Goal: Information Seeking & Learning: Learn about a topic

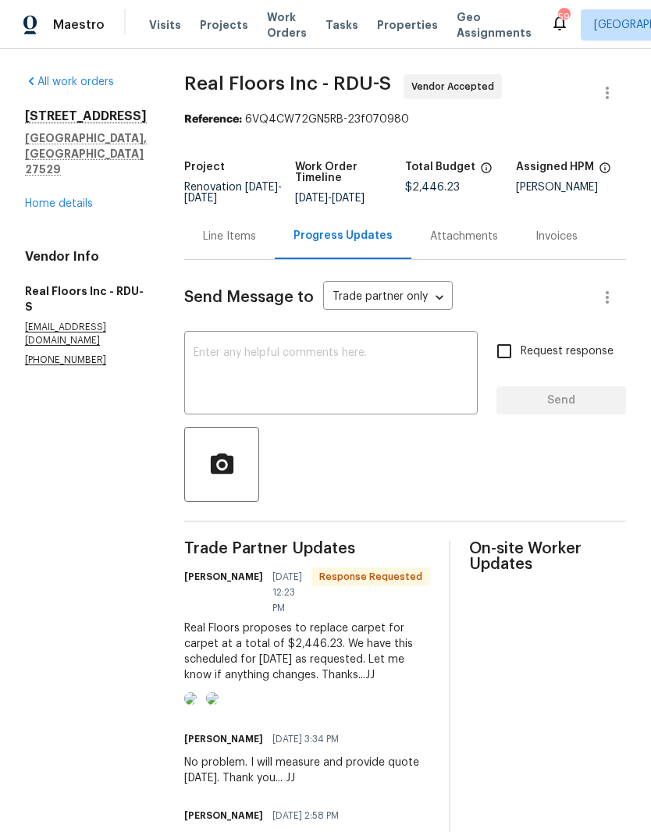
click at [77, 198] on link "Home details" at bounding box center [59, 203] width 68 height 11
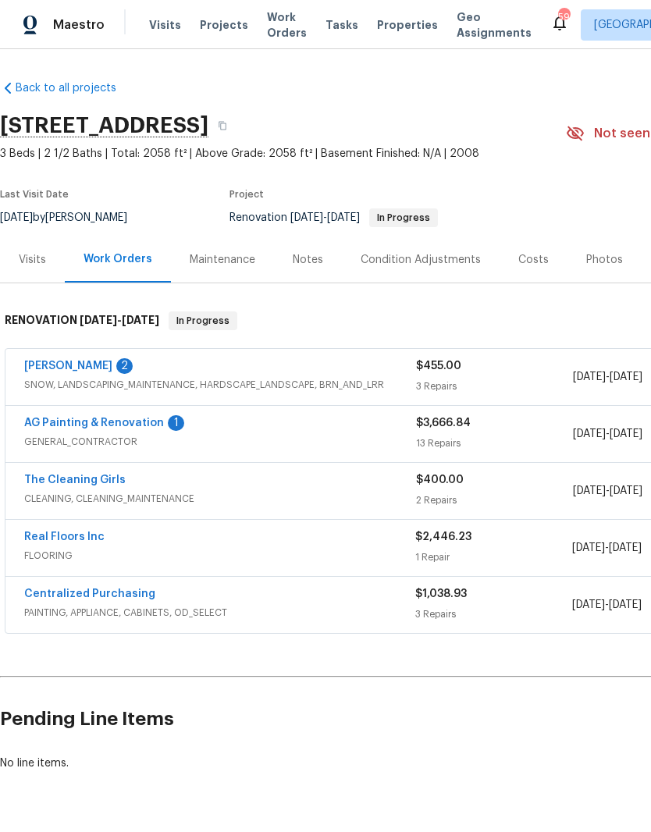
click at [39, 418] on link "AG Painting & Renovation" at bounding box center [94, 423] width 140 height 11
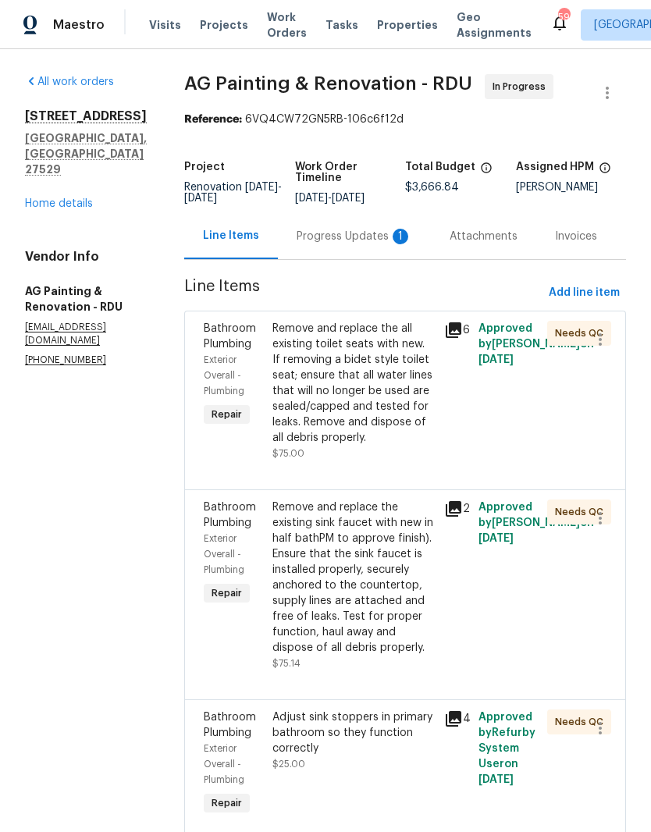
click at [388, 244] on div "Progress Updates 1" at bounding box center [355, 237] width 116 height 16
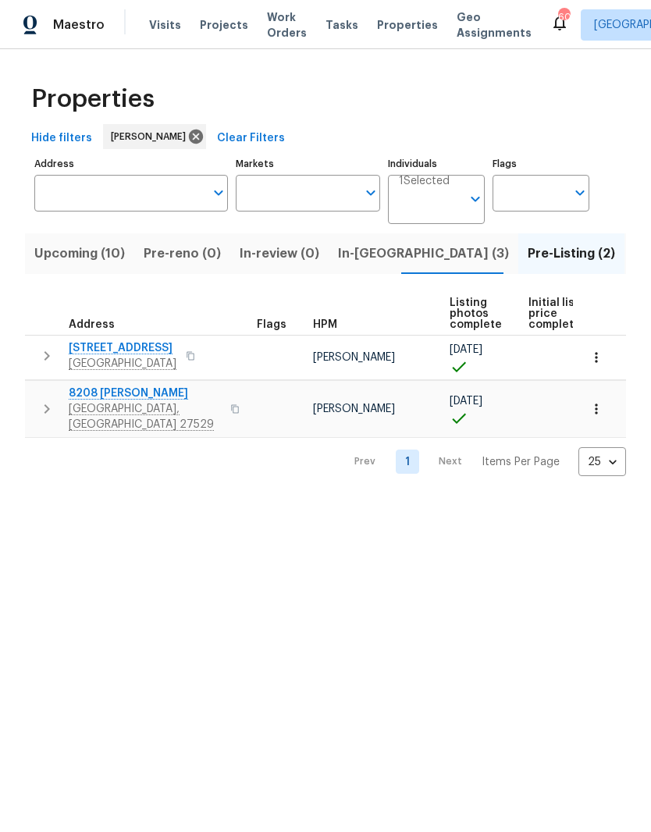
click at [88, 356] on span "[STREET_ADDRESS]" at bounding box center [123, 348] width 108 height 16
click at [139, 402] on span "Garner, NC 27529" at bounding box center [145, 416] width 152 height 31
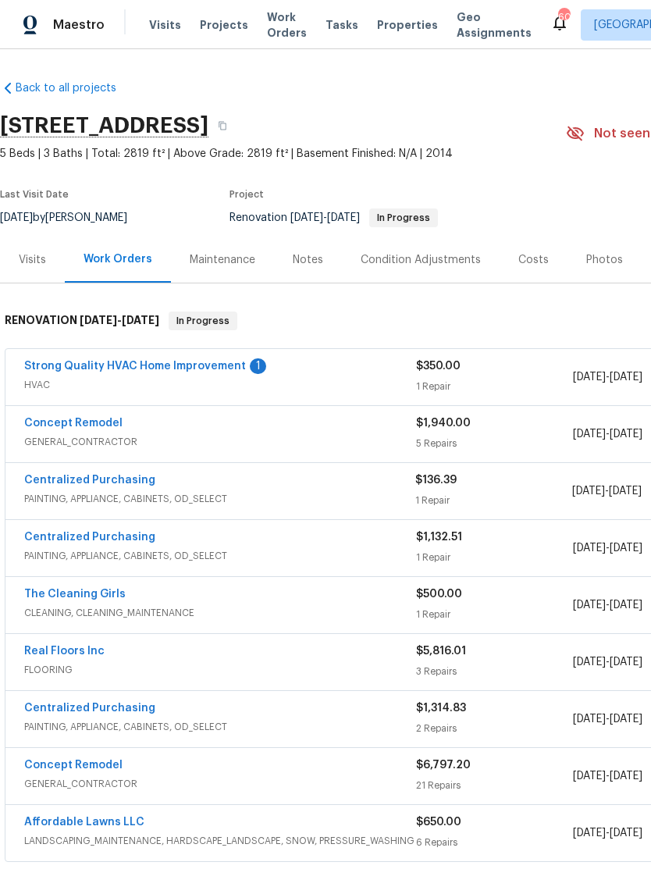
click at [215, 371] on link "Strong Quality HVAC Home Improvement" at bounding box center [135, 366] width 222 height 11
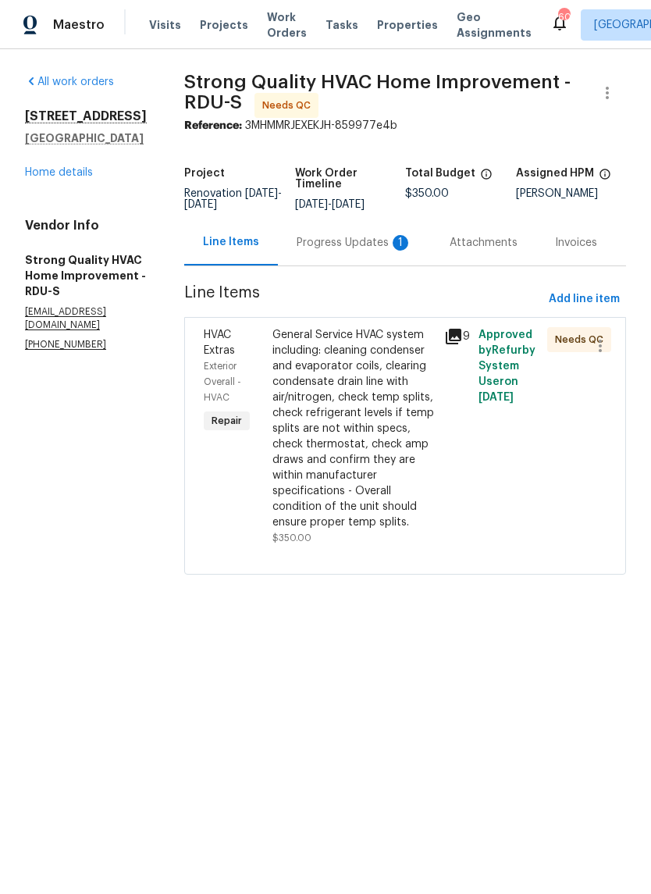
click at [379, 243] on div "Progress Updates 1" at bounding box center [355, 243] width 116 height 16
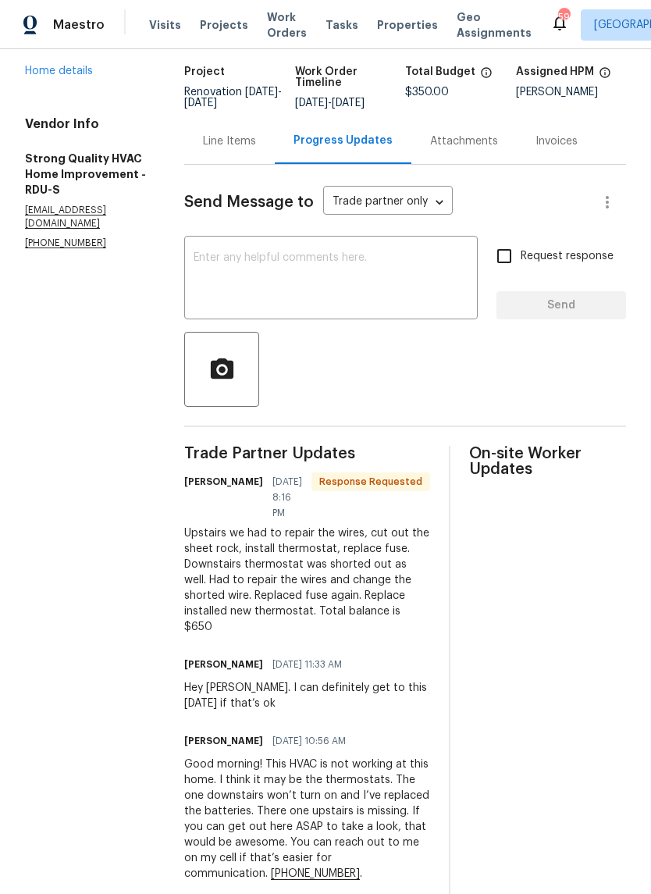
scroll to position [98, 0]
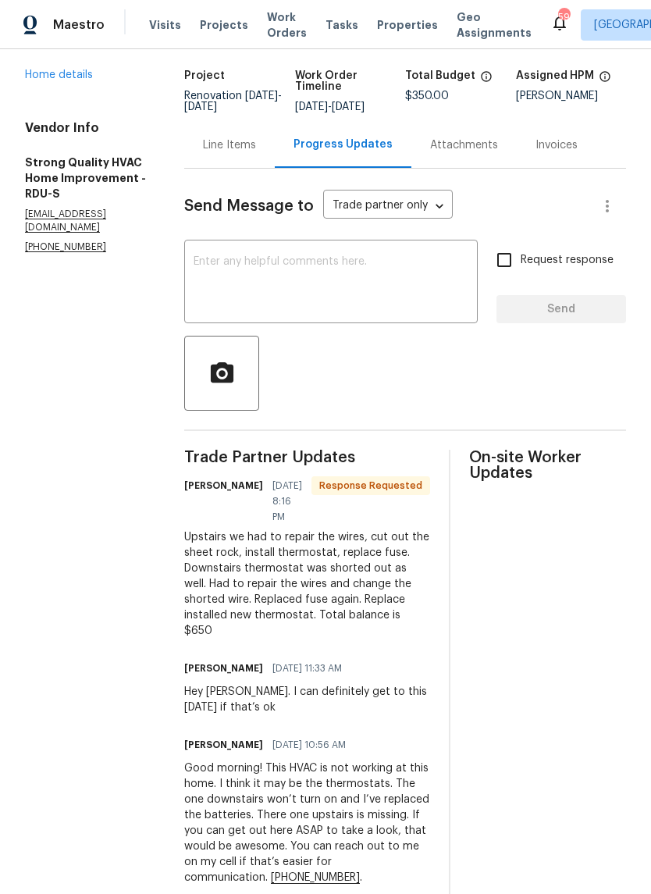
click at [341, 576] on div "Upstairs we had to repair the wires, cut out the sheet rock, install thermostat…" at bounding box center [307, 583] width 246 height 109
click at [358, 554] on div "Upstairs we had to repair the wires, cut out the sheet rock, install thermostat…" at bounding box center [307, 583] width 246 height 109
click at [255, 144] on div "Line Items" at bounding box center [229, 145] width 53 height 16
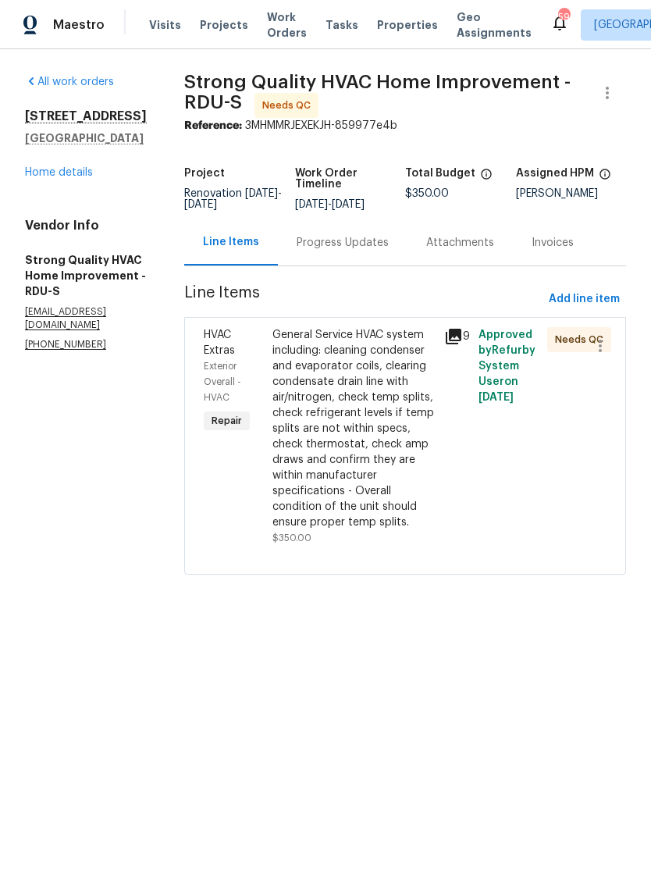
click at [422, 490] on div "General Service HVAC system including: cleaning condenser and evaporator coils,…" at bounding box center [353, 428] width 162 height 203
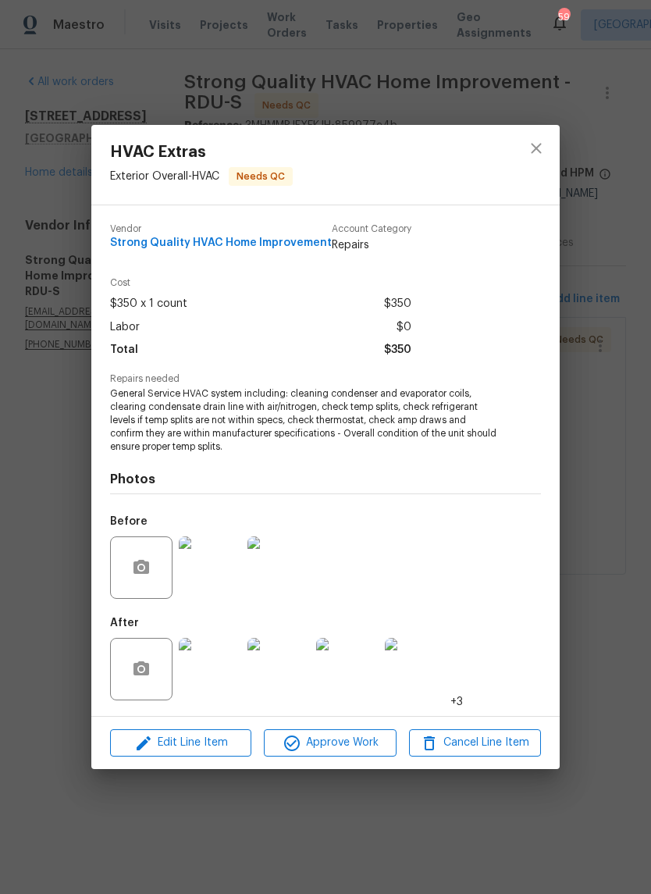
click at [219, 682] on img at bounding box center [210, 669] width 62 height 62
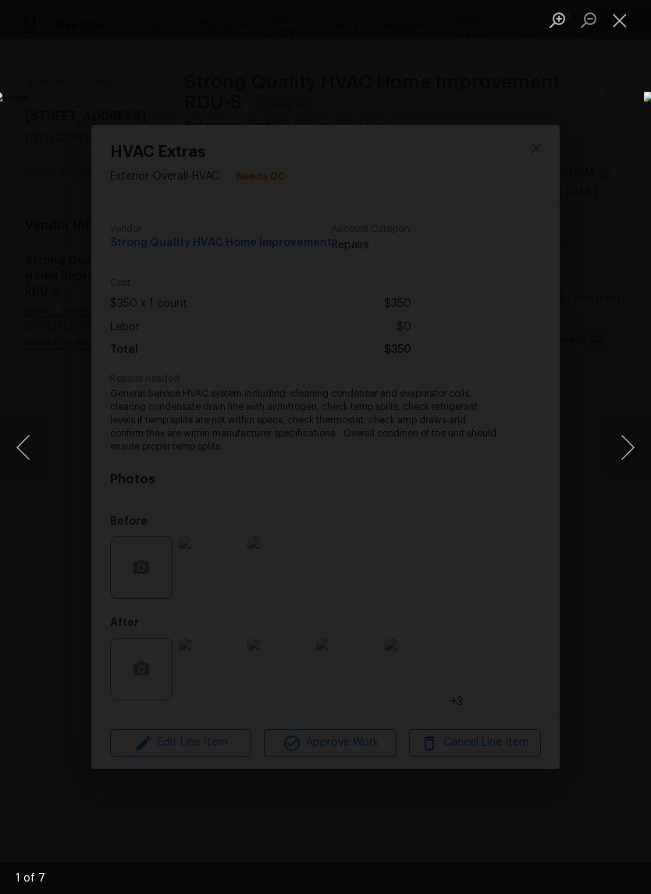
click at [628, 459] on button "Next image" at bounding box center [627, 447] width 47 height 62
click at [630, 459] on button "Next image" at bounding box center [627, 447] width 47 height 62
click at [622, 461] on button "Next image" at bounding box center [627, 447] width 47 height 62
click at [627, 463] on button "Next image" at bounding box center [627, 447] width 47 height 62
click at [628, 468] on button "Next image" at bounding box center [627, 447] width 47 height 62
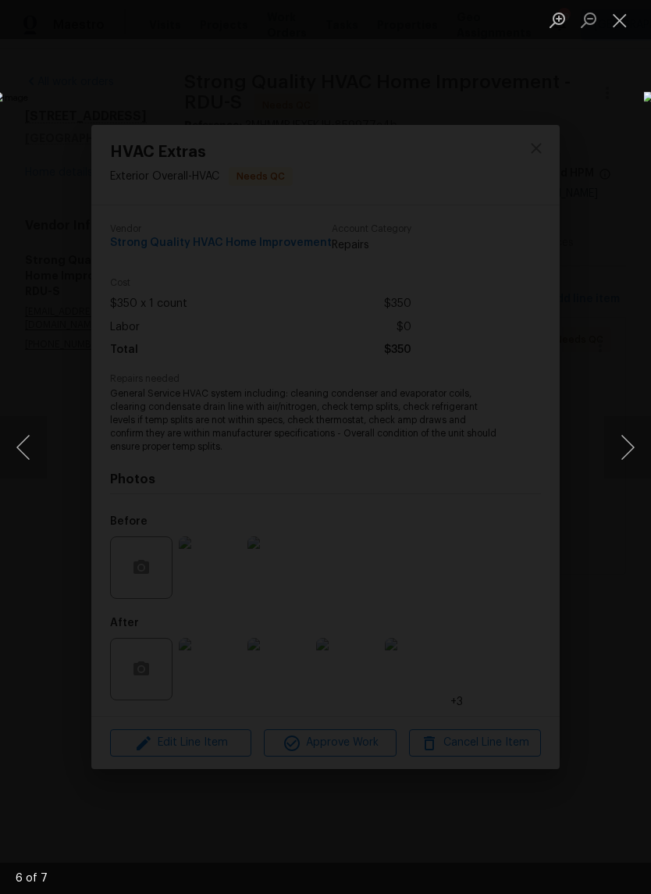
click at [628, 462] on button "Next image" at bounding box center [627, 447] width 47 height 62
click at [28, 441] on button "Previous image" at bounding box center [23, 447] width 47 height 62
click at [630, 461] on button "Next image" at bounding box center [627, 447] width 47 height 62
click at [24, 461] on button "Previous image" at bounding box center [23, 447] width 47 height 62
click at [630, 463] on button "Next image" at bounding box center [627, 447] width 47 height 62
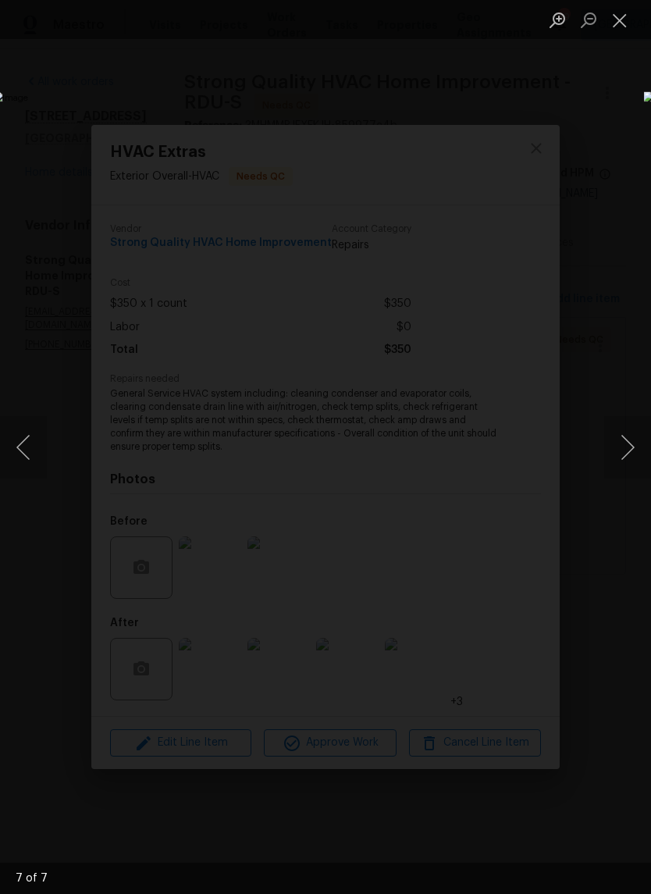
click at [630, 463] on button "Next image" at bounding box center [627, 447] width 47 height 62
click at [628, 467] on button "Next image" at bounding box center [627, 447] width 47 height 62
click at [625, 18] on button "Close lightbox" at bounding box center [619, 19] width 31 height 27
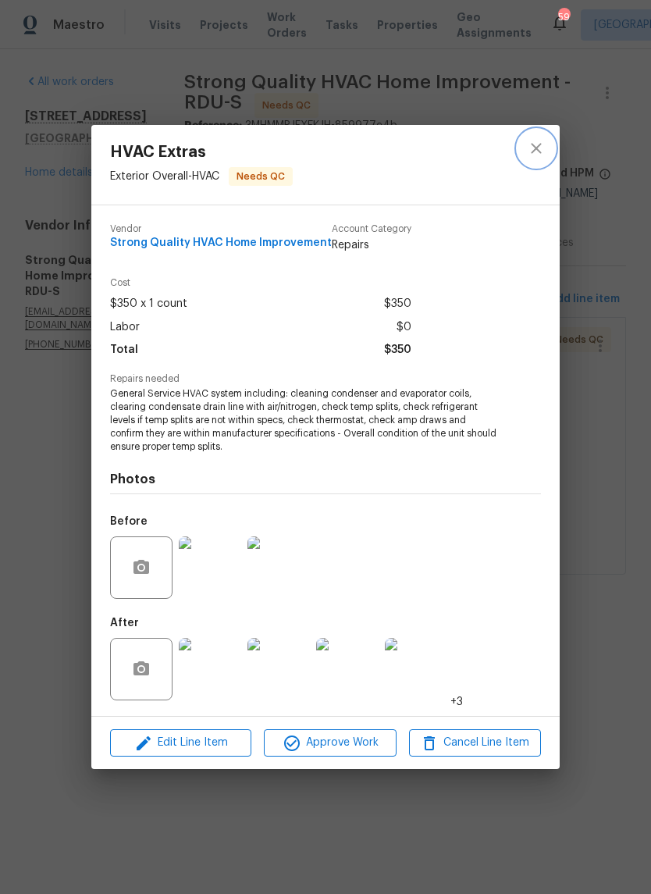
click at [550, 148] on button "close" at bounding box center [536, 148] width 37 height 37
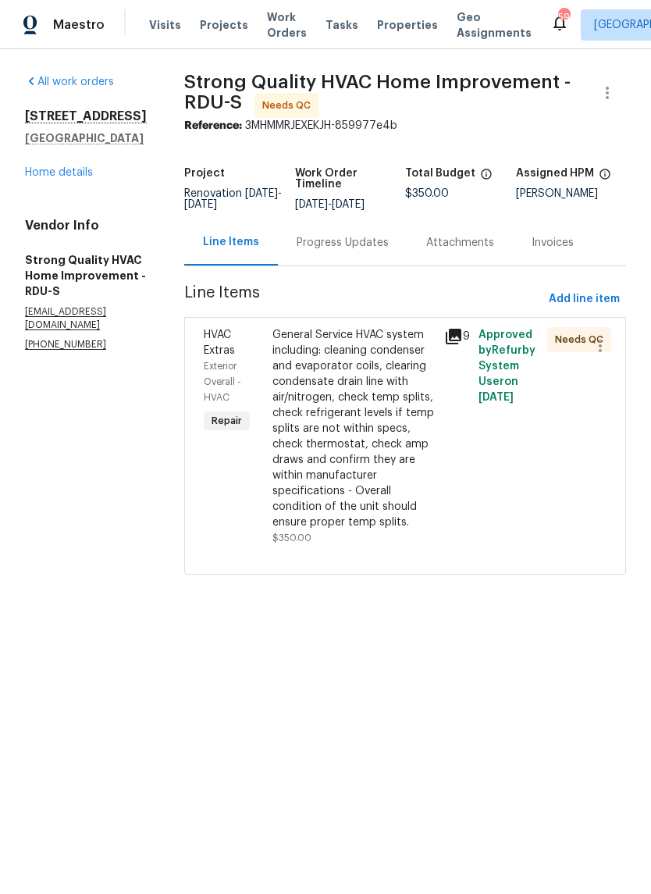
click at [77, 177] on link "Home details" at bounding box center [59, 172] width 68 height 11
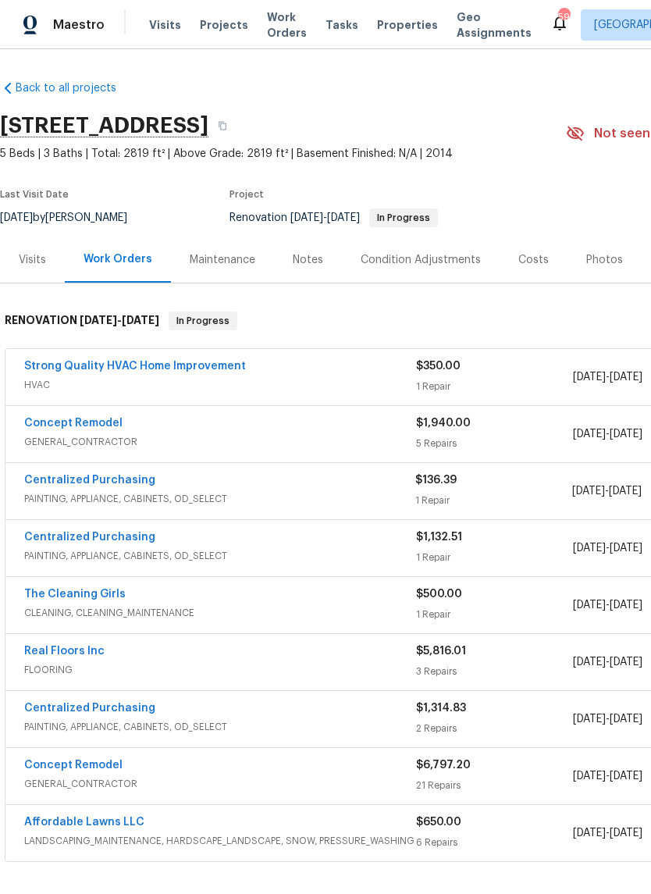
click at [595, 252] on div "Photos" at bounding box center [604, 260] width 37 height 16
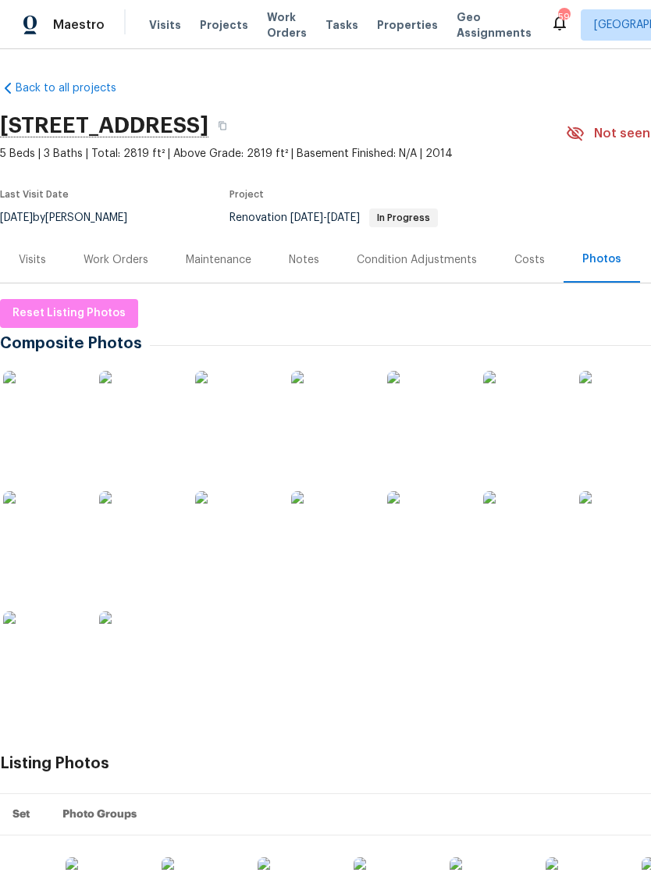
click at [59, 421] on img at bounding box center [42, 410] width 78 height 78
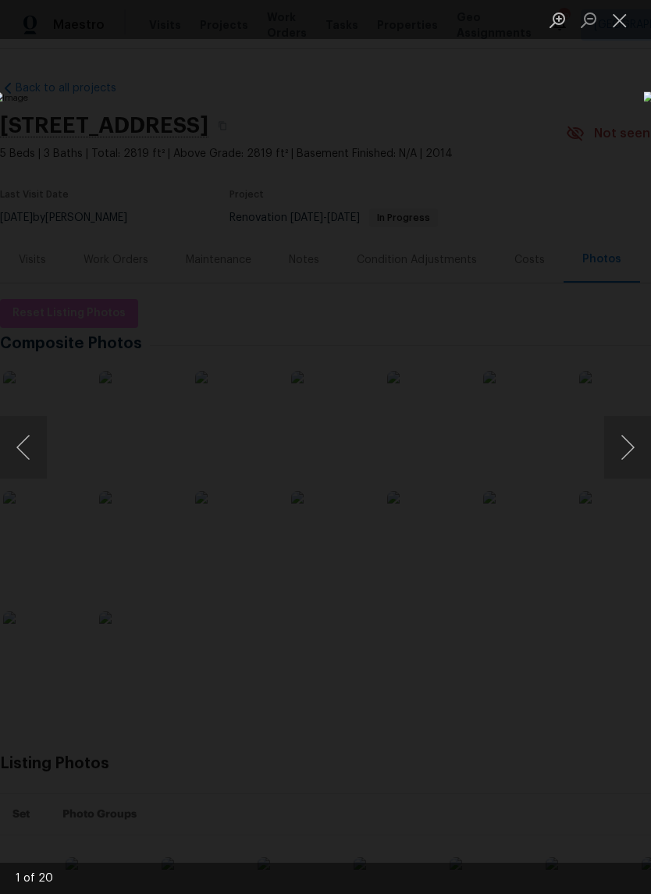
click at [628, 472] on button "Next image" at bounding box center [627, 447] width 47 height 62
click at [511, 481] on img "Lightbox" at bounding box center [252, 446] width 518 height 710
click at [625, 473] on button "Next image" at bounding box center [627, 447] width 47 height 62
click at [624, 474] on button "Next image" at bounding box center [627, 447] width 47 height 62
click at [28, 446] on button "Previous image" at bounding box center [23, 447] width 47 height 62
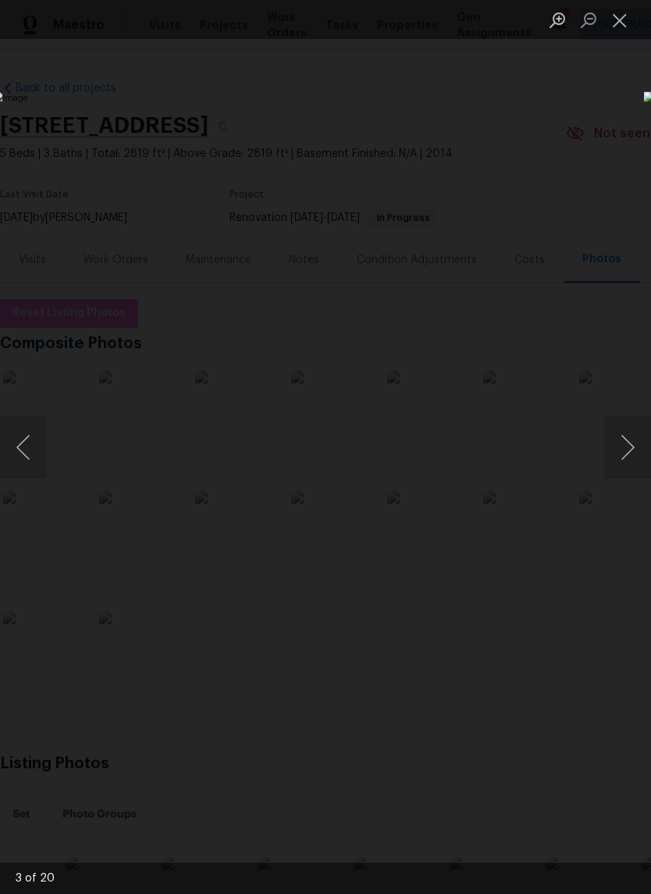
click at [626, 476] on button "Next image" at bounding box center [627, 447] width 47 height 62
click at [511, 482] on img "Lightbox" at bounding box center [252, 446] width 518 height 710
click at [626, 464] on button "Next image" at bounding box center [627, 447] width 47 height 62
click at [628, 463] on button "Next image" at bounding box center [627, 447] width 47 height 62
click at [632, 465] on button "Next image" at bounding box center [627, 447] width 47 height 62
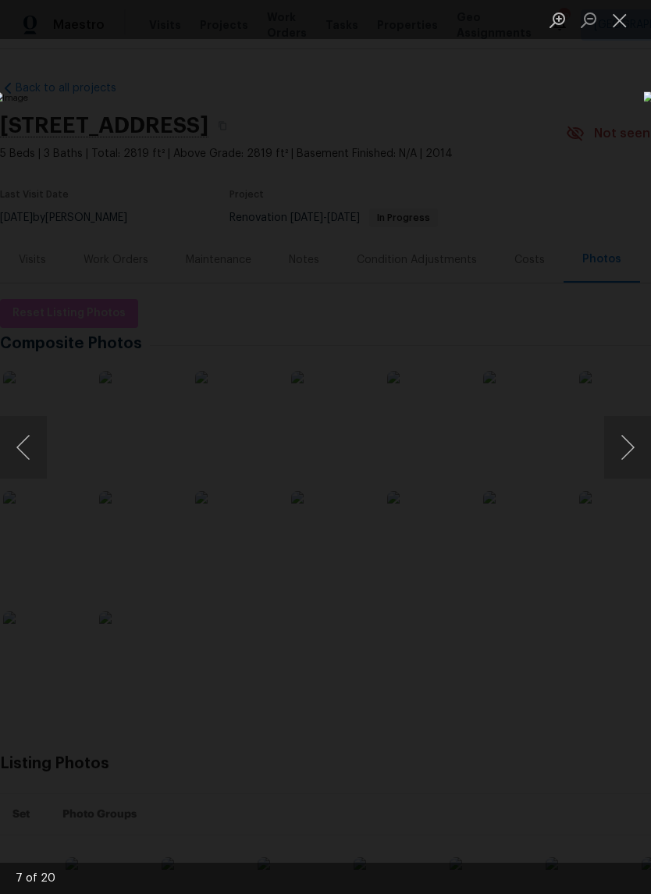
click at [632, 465] on button "Next image" at bounding box center [627, 447] width 47 height 62
click at [629, 462] on button "Next image" at bounding box center [627, 447] width 47 height 62
click at [634, 467] on button "Next image" at bounding box center [627, 447] width 47 height 62
click at [634, 463] on button "Next image" at bounding box center [627, 447] width 47 height 62
click at [630, 472] on button "Next image" at bounding box center [627, 447] width 47 height 62
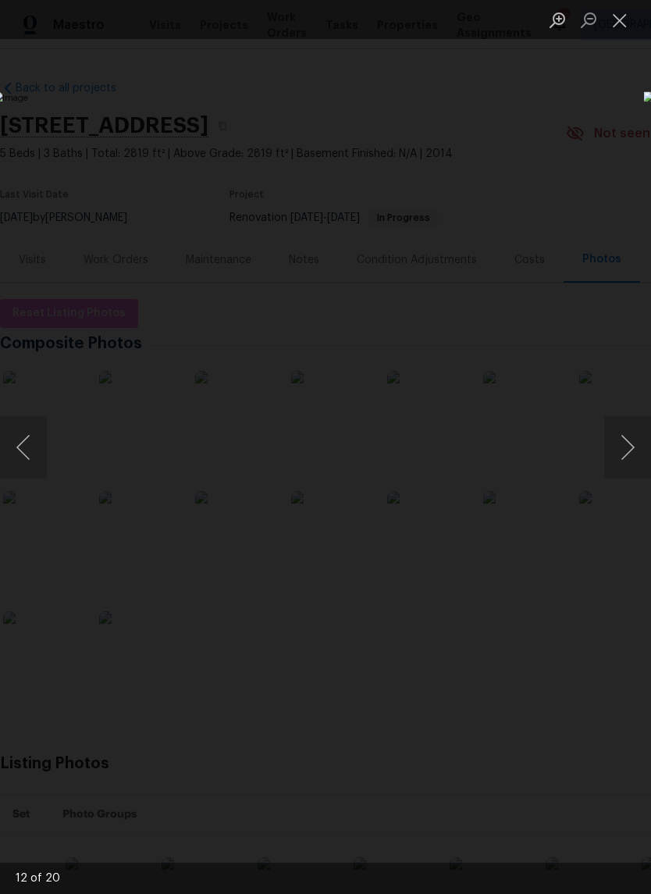
click at [629, 477] on button "Next image" at bounding box center [627, 447] width 47 height 62
click at [641, 475] on button "Next image" at bounding box center [627, 447] width 47 height 62
click at [635, 472] on button "Next image" at bounding box center [627, 447] width 47 height 62
click at [635, 468] on button "Next image" at bounding box center [627, 447] width 47 height 62
click at [632, 472] on button "Next image" at bounding box center [627, 447] width 47 height 62
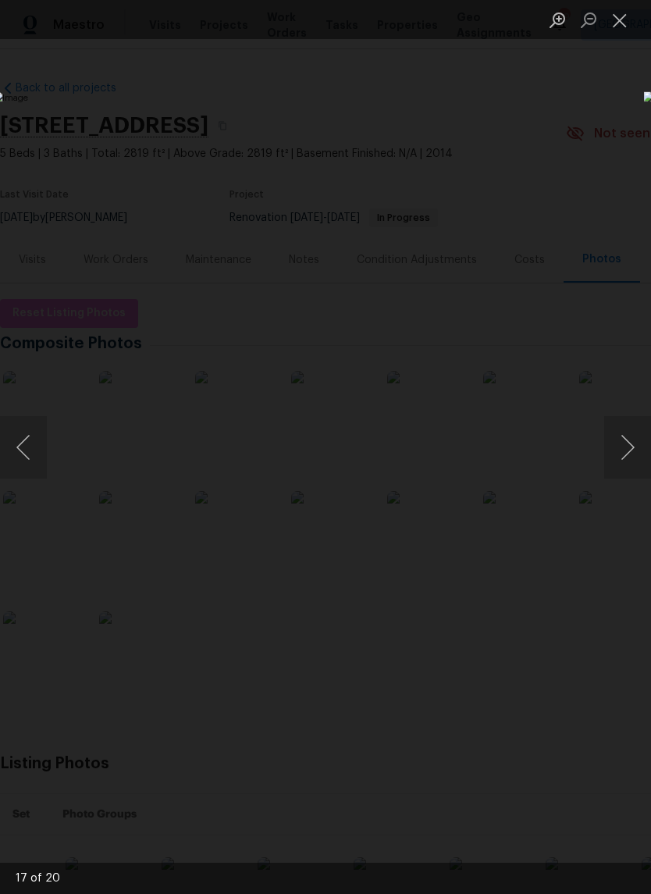
click at [633, 470] on button "Next image" at bounding box center [627, 447] width 47 height 62
click at [632, 470] on button "Next image" at bounding box center [627, 447] width 47 height 62
click at [632, 472] on button "Next image" at bounding box center [627, 447] width 47 height 62
click at [636, 458] on button "Next image" at bounding box center [627, 447] width 47 height 62
click at [620, 24] on button "Close lightbox" at bounding box center [619, 19] width 31 height 27
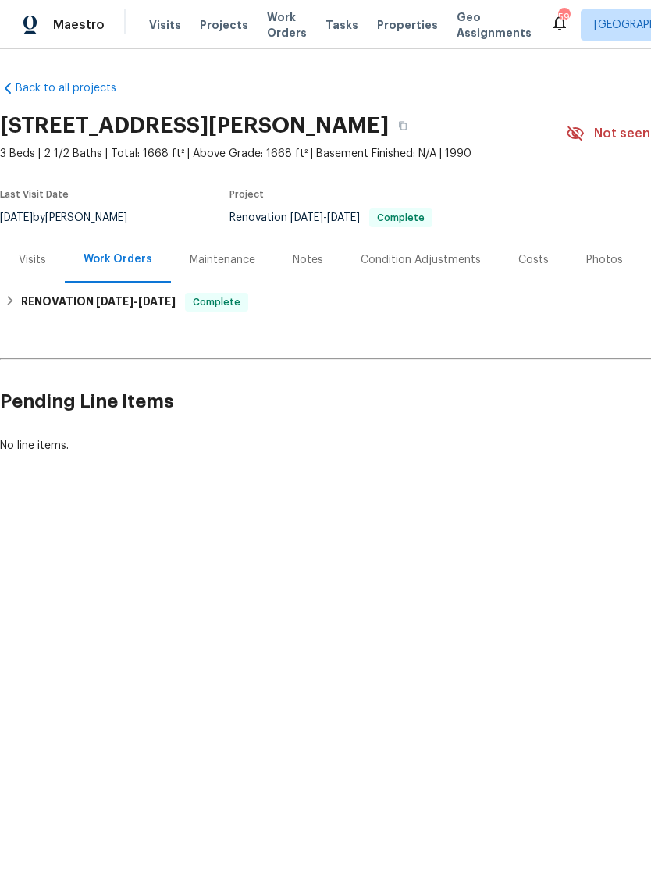
click at [593, 240] on div "Photos" at bounding box center [605, 260] width 74 height 46
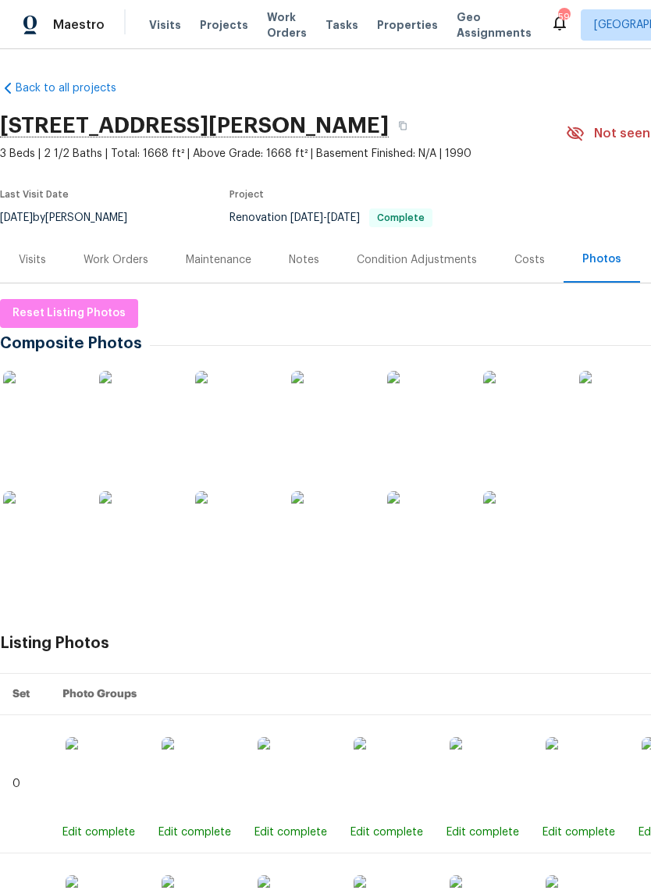
click at [39, 425] on img at bounding box center [42, 410] width 78 height 78
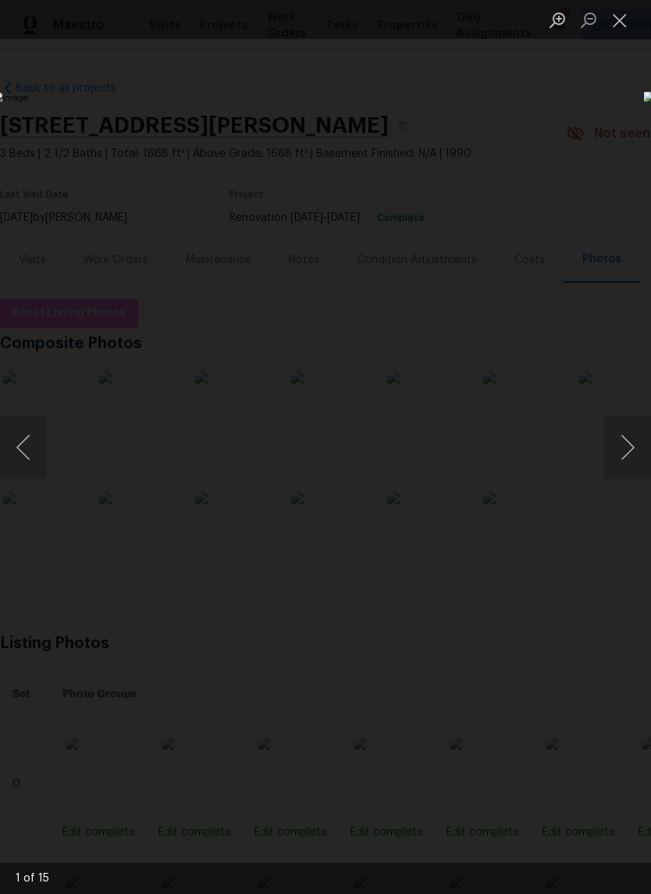
click at [630, 455] on button "Next image" at bounding box center [627, 447] width 47 height 62
click at [27, 459] on button "Previous image" at bounding box center [23, 447] width 47 height 62
click at [635, 460] on button "Next image" at bounding box center [627, 447] width 47 height 62
click at [630, 470] on button "Next image" at bounding box center [627, 447] width 47 height 62
click at [24, 461] on button "Previous image" at bounding box center [23, 447] width 47 height 62
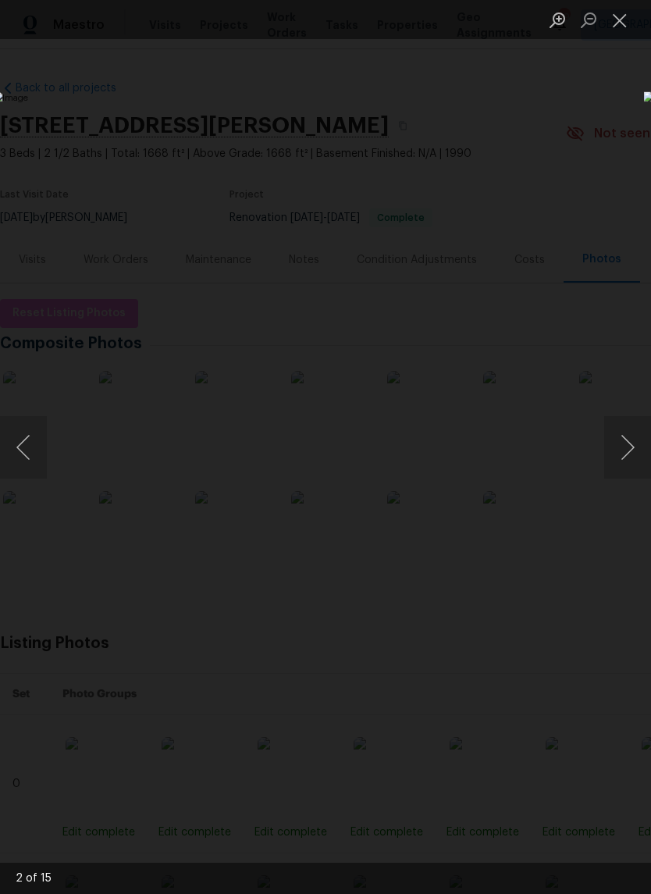
click at [511, 480] on img "Lightbox" at bounding box center [252, 446] width 518 height 710
click at [632, 471] on button "Next image" at bounding box center [627, 447] width 47 height 62
click at [634, 472] on button "Next image" at bounding box center [627, 447] width 47 height 62
click at [511, 481] on img "Lightbox" at bounding box center [252, 446] width 518 height 710
click at [626, 464] on button "Next image" at bounding box center [627, 447] width 47 height 62
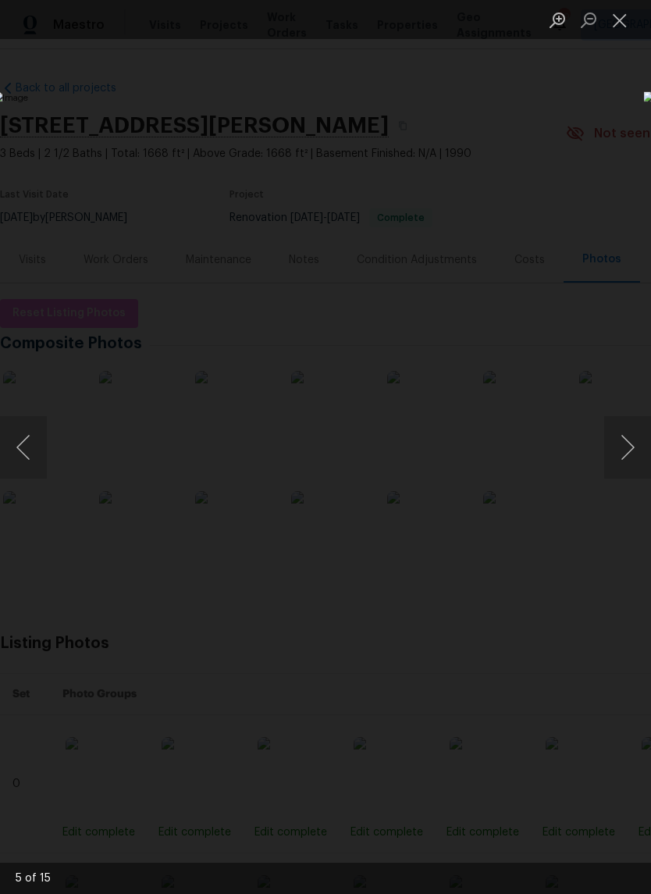
click at [626, 464] on button "Next image" at bounding box center [627, 447] width 47 height 62
click at [630, 477] on button "Next image" at bounding box center [627, 447] width 47 height 62
click at [631, 466] on button "Next image" at bounding box center [627, 447] width 47 height 62
click at [628, 471] on button "Next image" at bounding box center [627, 447] width 47 height 62
click at [630, 466] on button "Next image" at bounding box center [627, 447] width 47 height 62
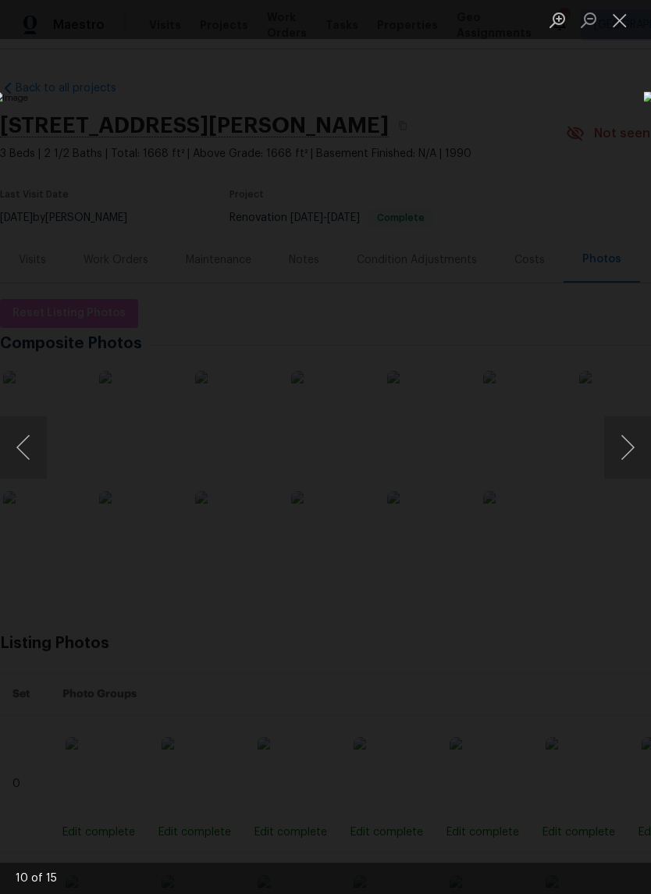
click at [630, 470] on button "Next image" at bounding box center [627, 447] width 47 height 62
click at [511, 483] on img "Lightbox" at bounding box center [252, 446] width 518 height 710
click at [621, 468] on button "Next image" at bounding box center [627, 447] width 47 height 62
click at [632, 466] on button "Next image" at bounding box center [627, 447] width 47 height 62
click at [631, 469] on button "Next image" at bounding box center [627, 447] width 47 height 62
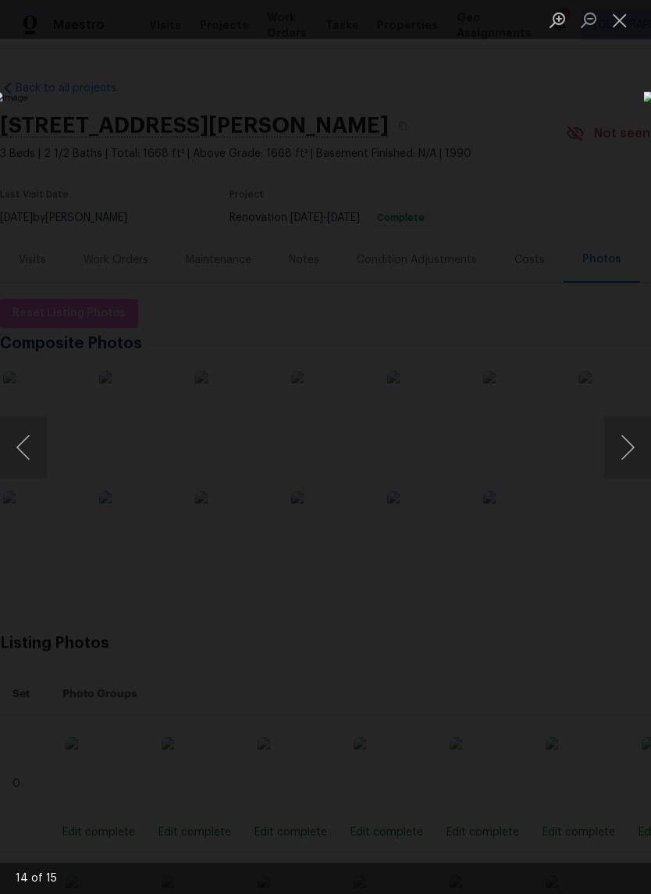
click at [629, 468] on button "Next image" at bounding box center [627, 447] width 47 height 62
click at [625, 466] on button "Next image" at bounding box center [627, 447] width 47 height 62
click at [621, 33] on button "Close lightbox" at bounding box center [619, 19] width 31 height 27
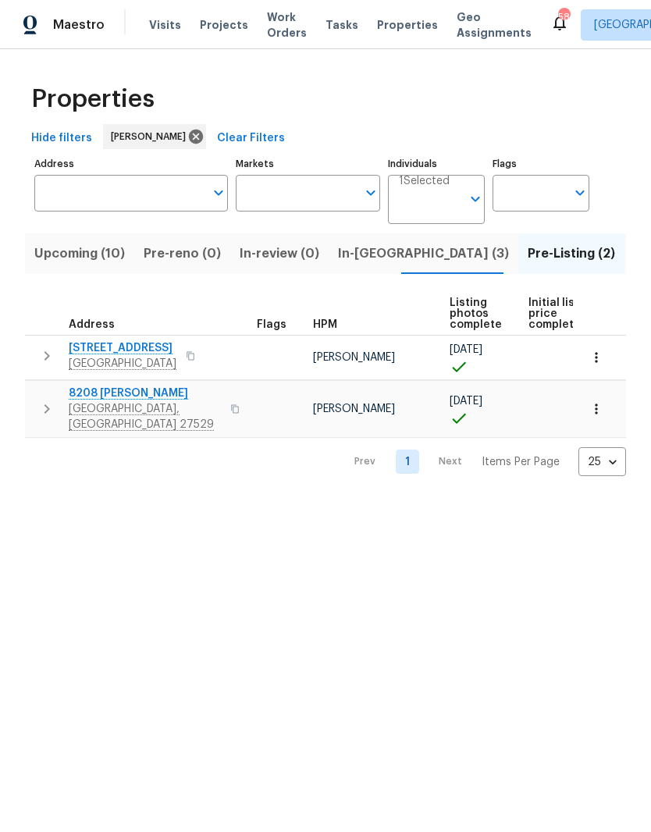
click at [106, 181] on input "Address" at bounding box center [119, 193] width 170 height 37
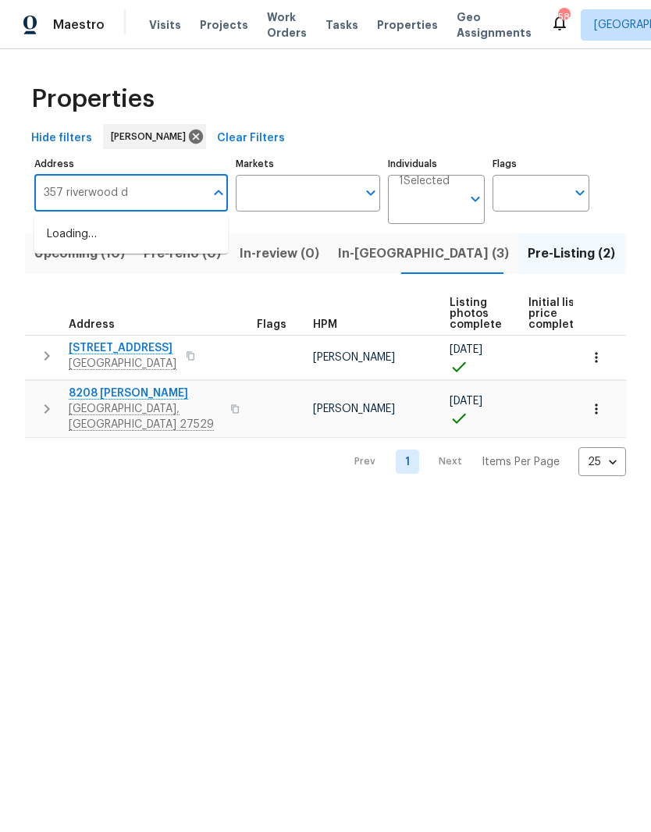
type input "357 riverwood dr"
click at [56, 241] on li "[STREET_ADDRESS][PERSON_NAME]" at bounding box center [131, 243] width 194 height 43
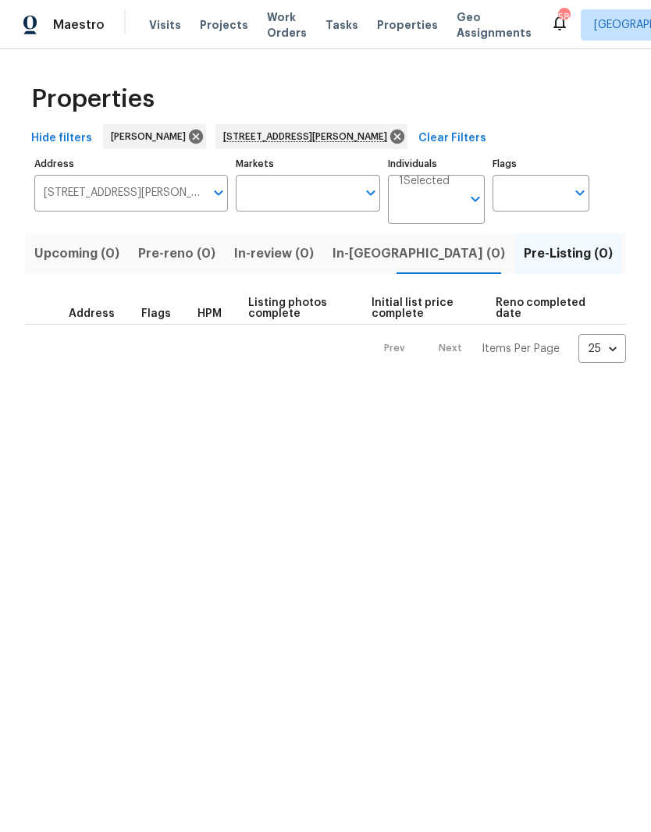
click at [632, 255] on span "Listed (1)" at bounding box center [660, 254] width 56 height 22
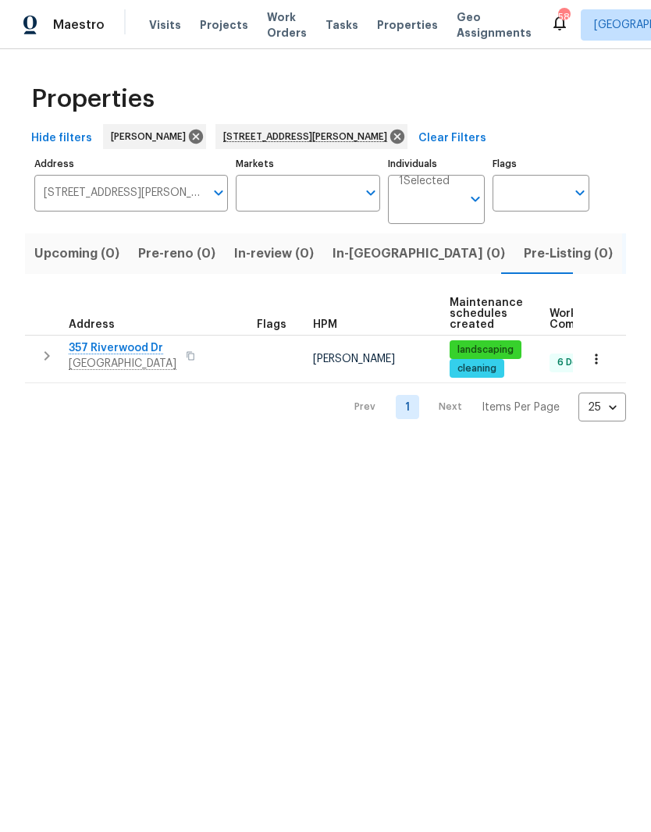
click at [91, 347] on span "357 Riverwood Dr" at bounding box center [123, 348] width 108 height 16
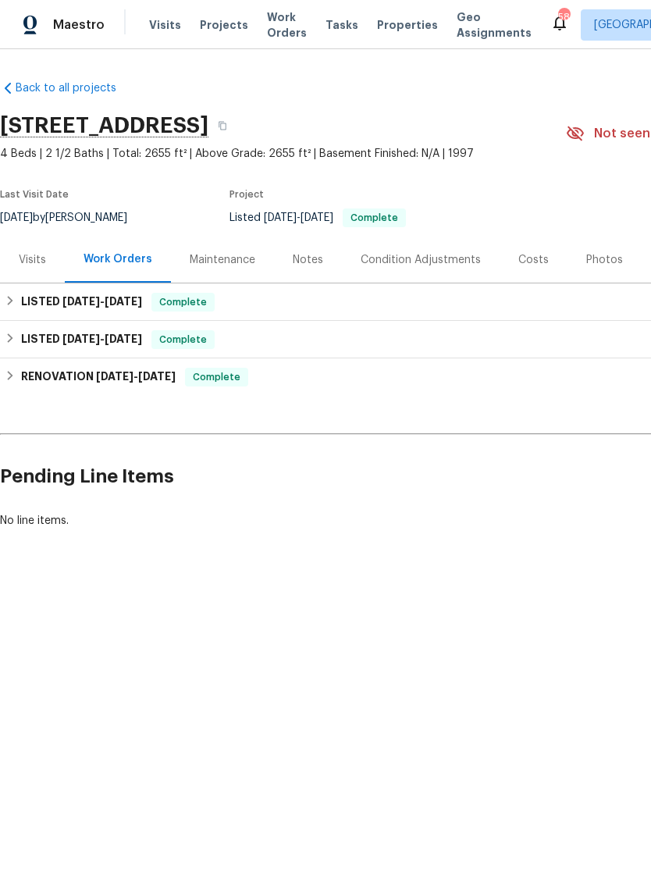
click at [312, 260] on div "Notes" at bounding box center [308, 260] width 30 height 16
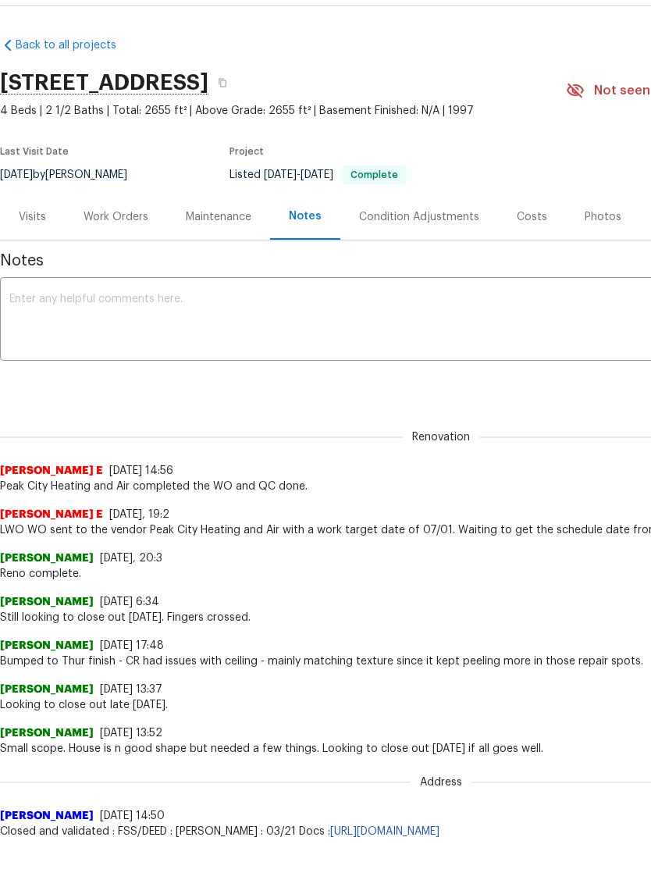
click at [450, 210] on div "Condition Adjustments" at bounding box center [419, 218] width 120 height 16
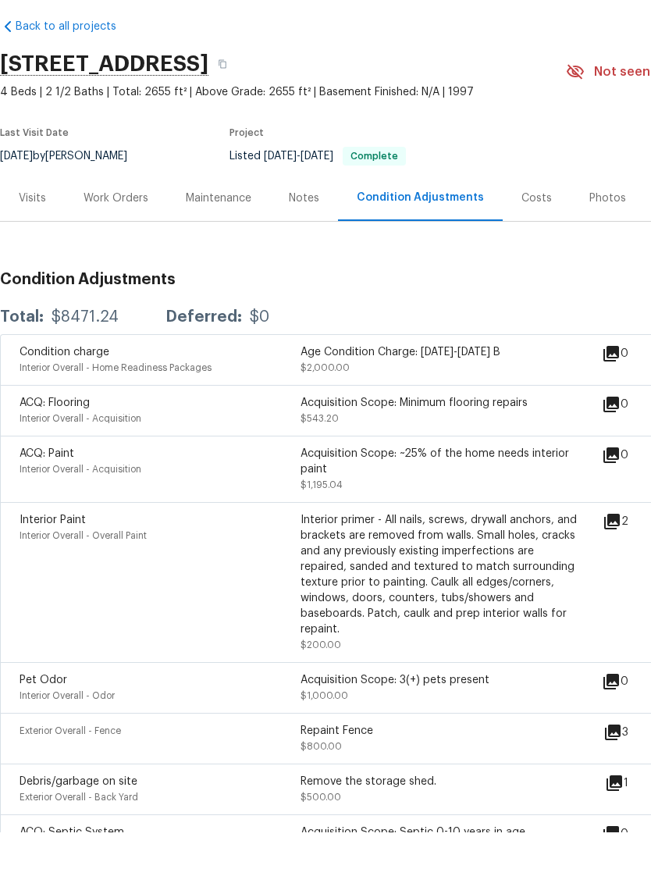
click at [533, 252] on div "Costs" at bounding box center [537, 260] width 30 height 16
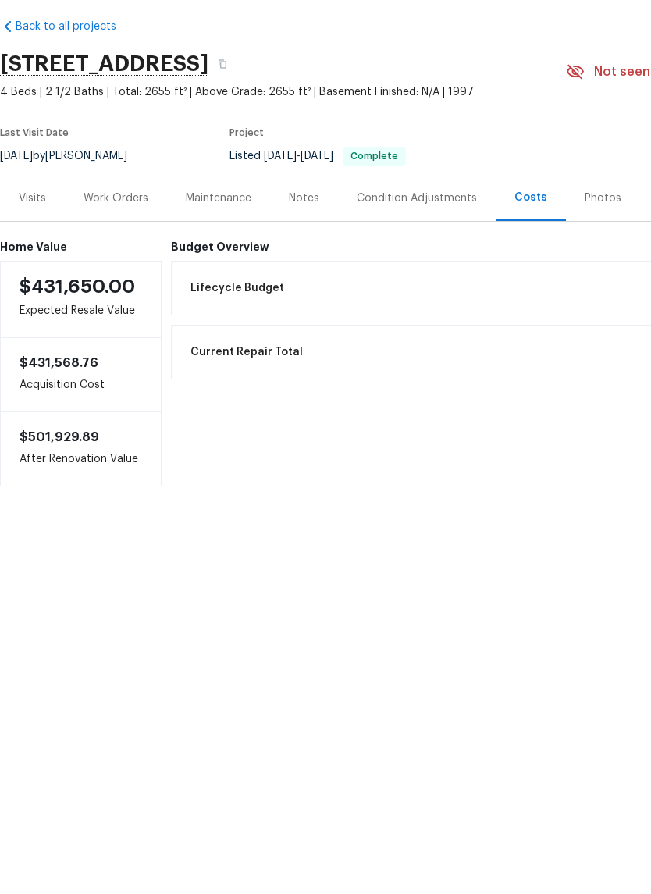
click at [134, 252] on div "Work Orders" at bounding box center [116, 260] width 65 height 16
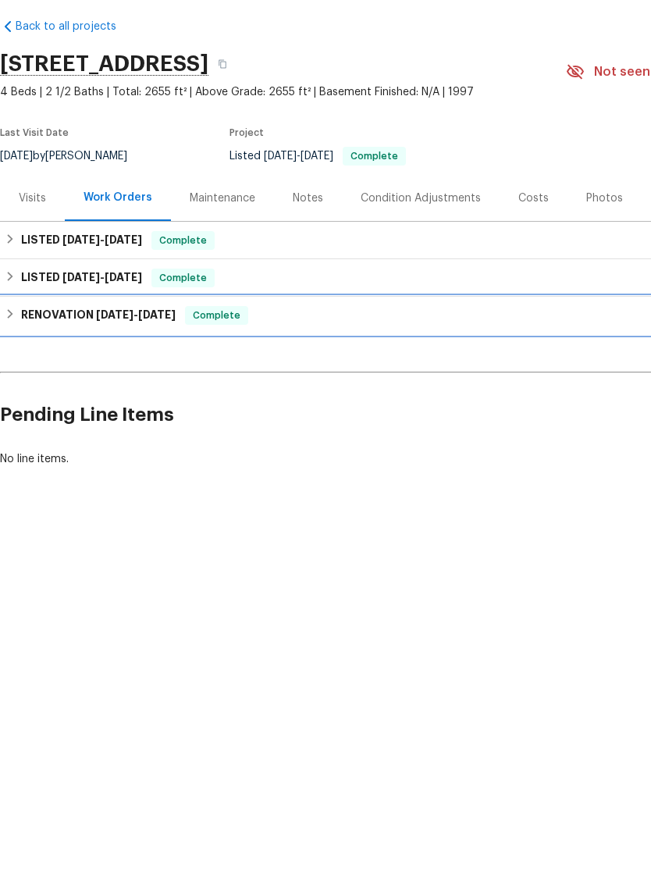
click at [162, 358] on div "RENOVATION [DATE] - [DATE] Complete" at bounding box center [441, 376] width 882 height 37
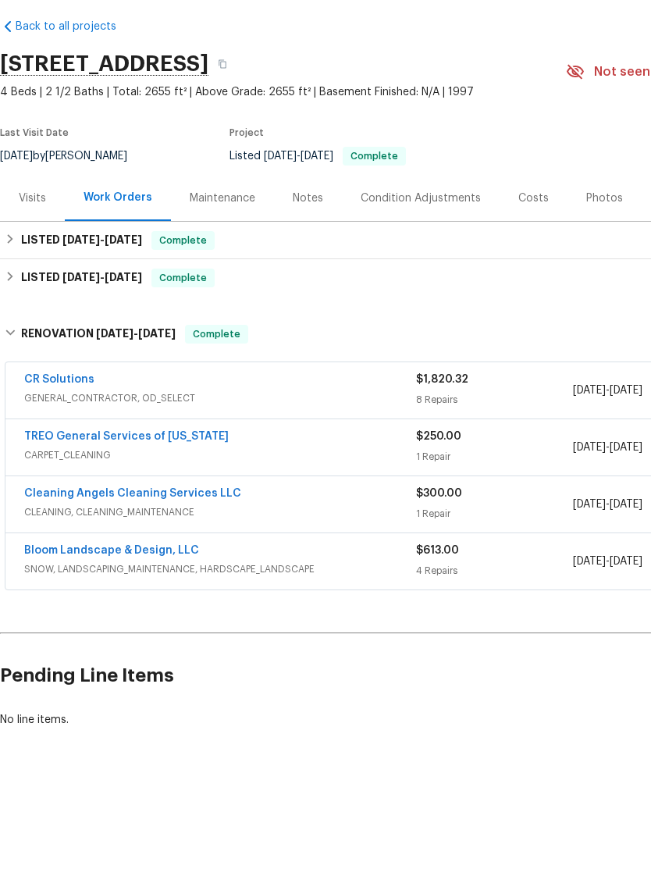
click at [54, 436] on link "CR Solutions" at bounding box center [59, 441] width 70 height 11
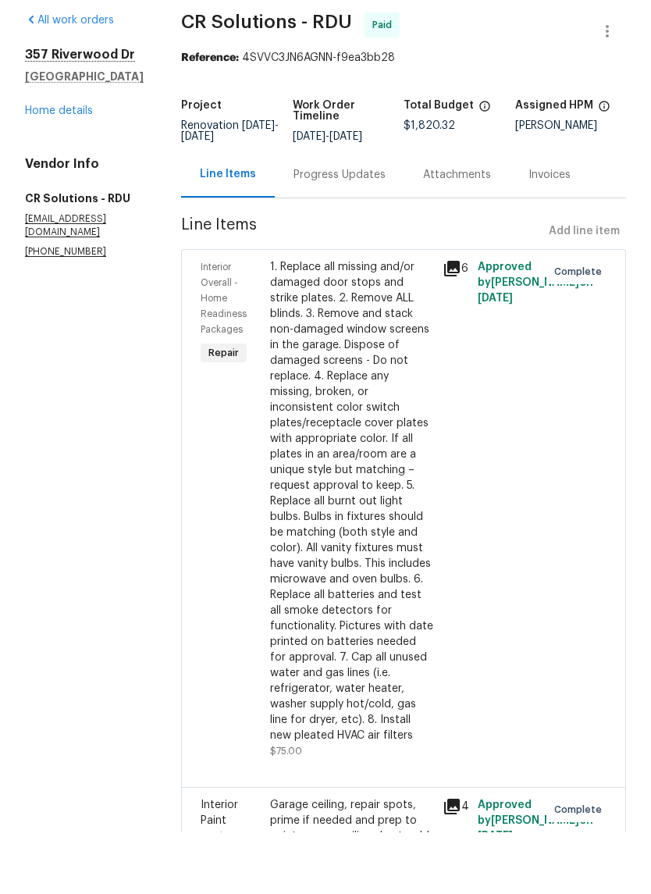
click at [54, 167] on link "Home details" at bounding box center [59, 172] width 68 height 11
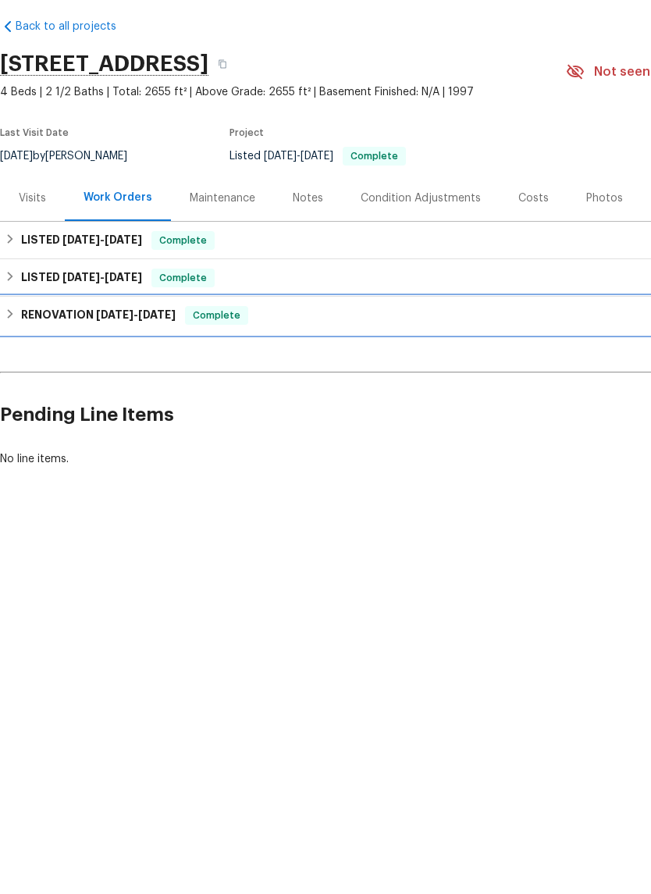
click at [43, 368] on h6 "RENOVATION [DATE] - [DATE]" at bounding box center [98, 377] width 155 height 19
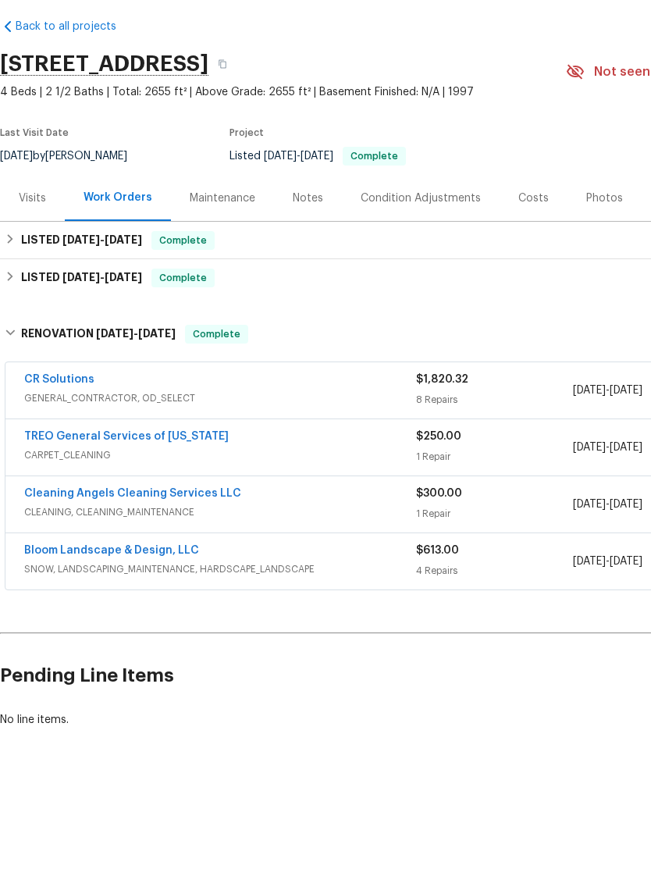
click at [45, 493] on link "TREO General Services of [US_STATE]" at bounding box center [126, 498] width 205 height 11
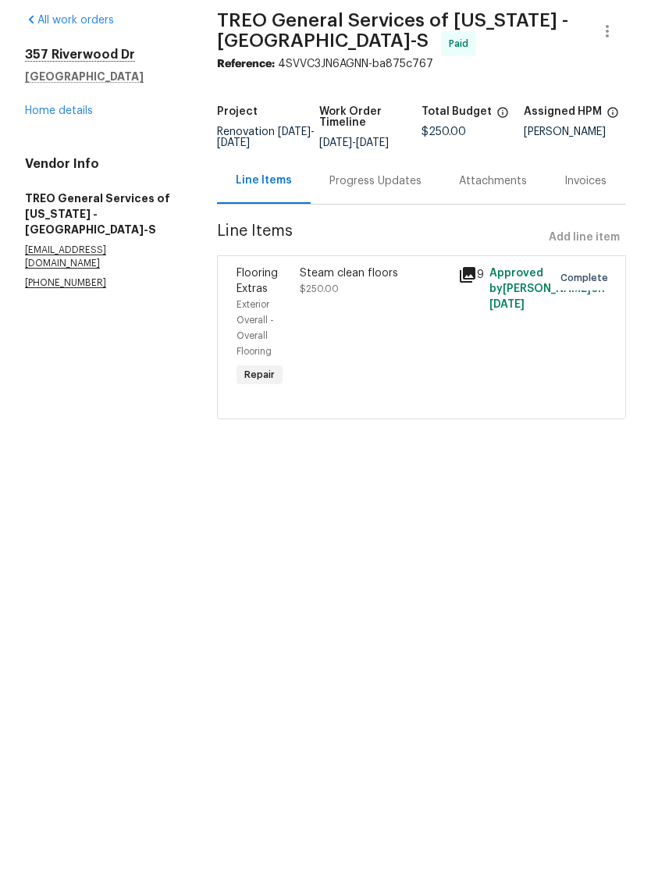
click at [62, 167] on link "Home details" at bounding box center [59, 172] width 68 height 11
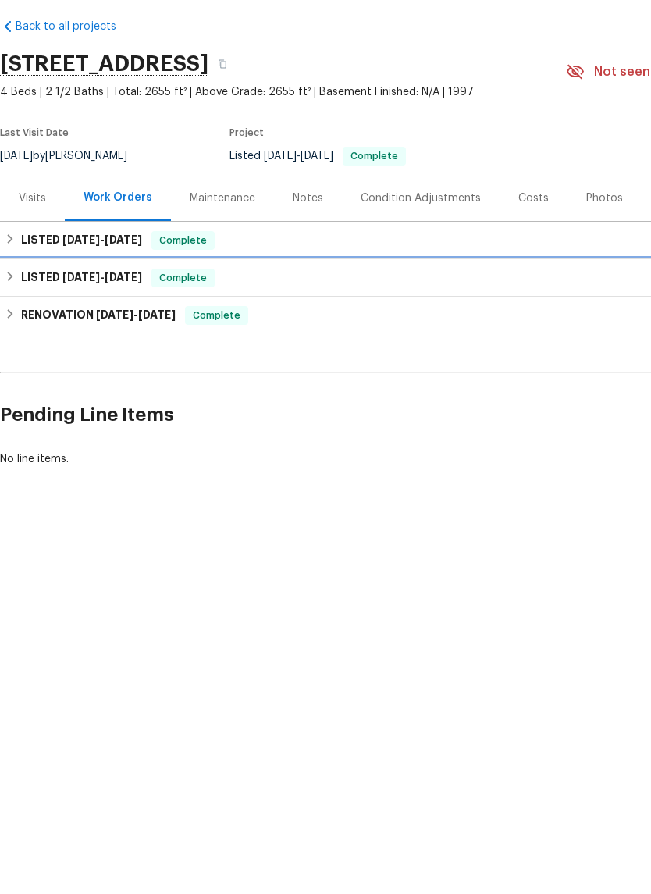
click at [41, 321] on div "LISTED [DATE] - [DATE] Complete" at bounding box center [441, 339] width 882 height 37
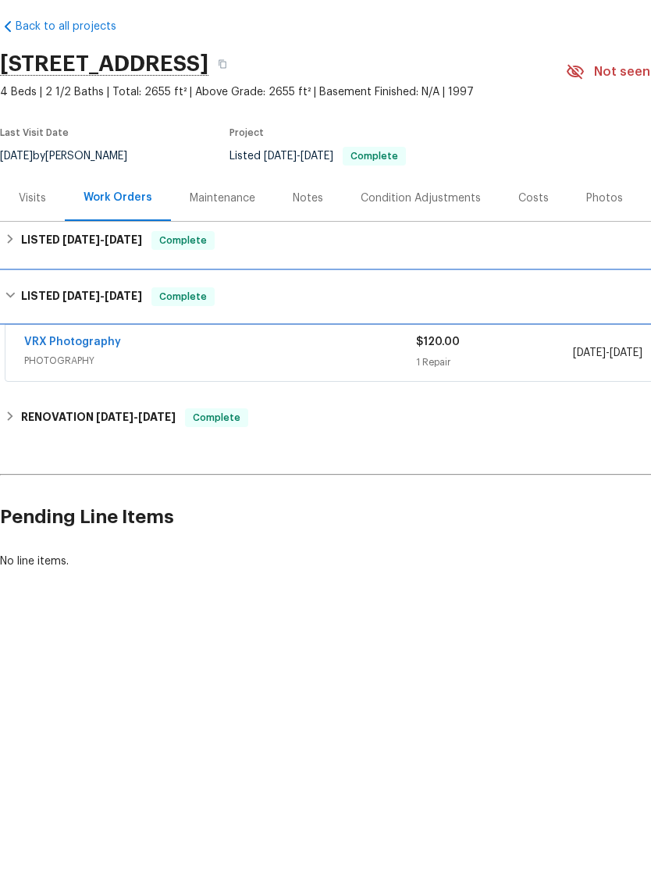
click at [24, 349] on h6 "LISTED [DATE] - [DATE]" at bounding box center [81, 358] width 121 height 19
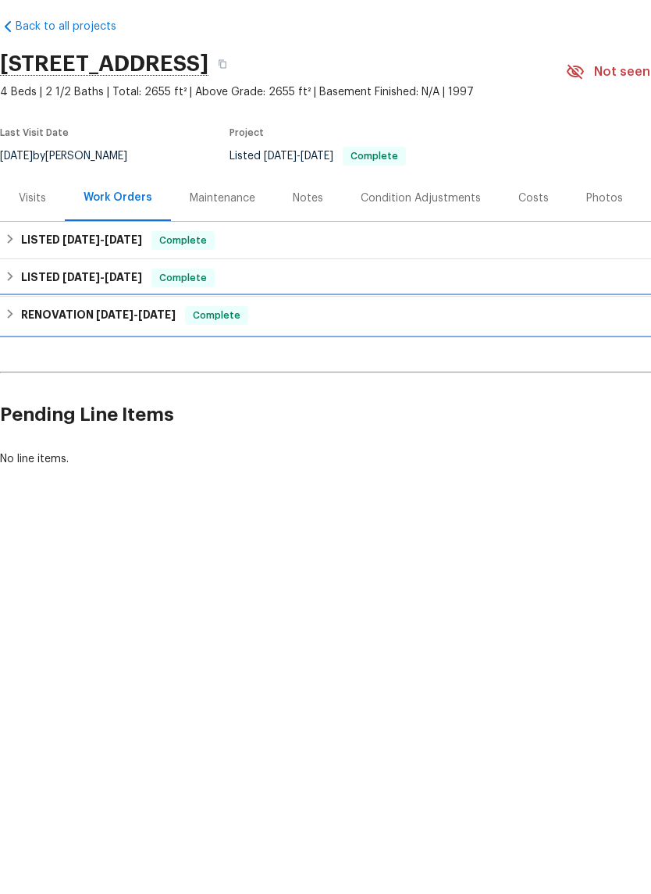
click at [27, 368] on h6 "RENOVATION [DATE] - [DATE]" at bounding box center [98, 377] width 155 height 19
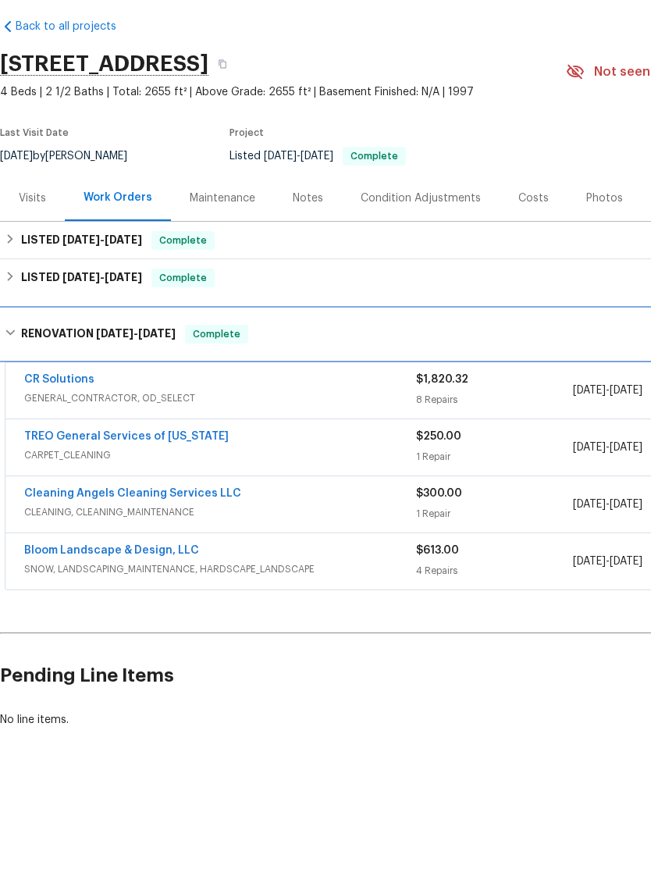
click at [22, 386] on h6 "RENOVATION [DATE] - [DATE]" at bounding box center [98, 395] width 155 height 19
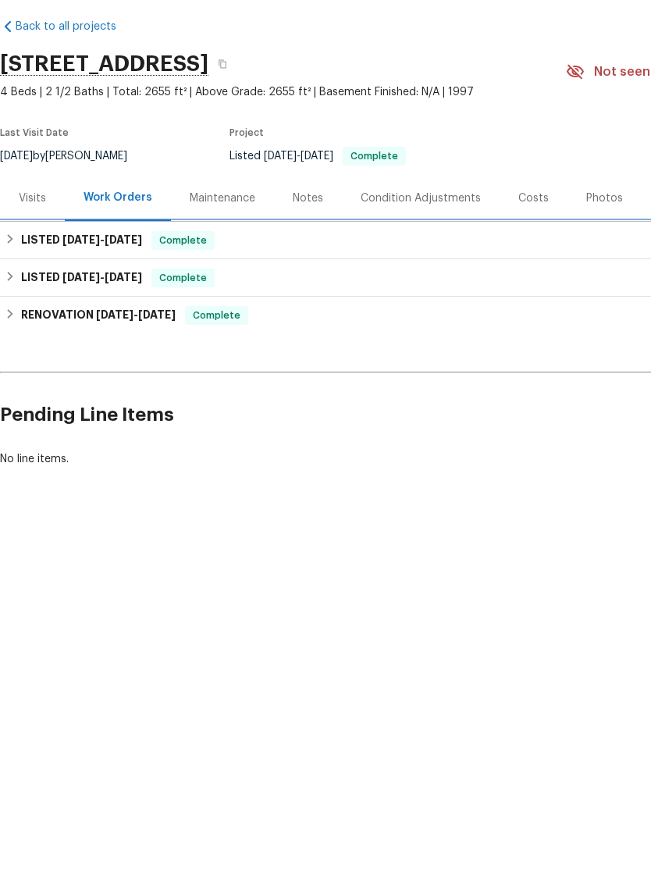
click at [33, 283] on div "LISTED [DATE] - [DATE] Complete" at bounding box center [441, 301] width 882 height 37
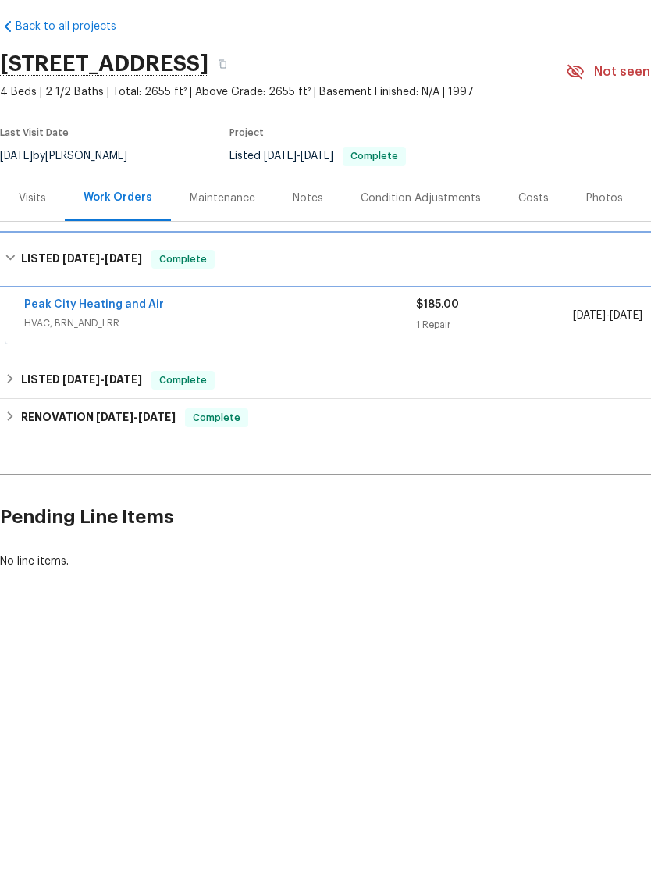
click at [32, 312] on h6 "LISTED [DATE] - [DATE]" at bounding box center [81, 321] width 121 height 19
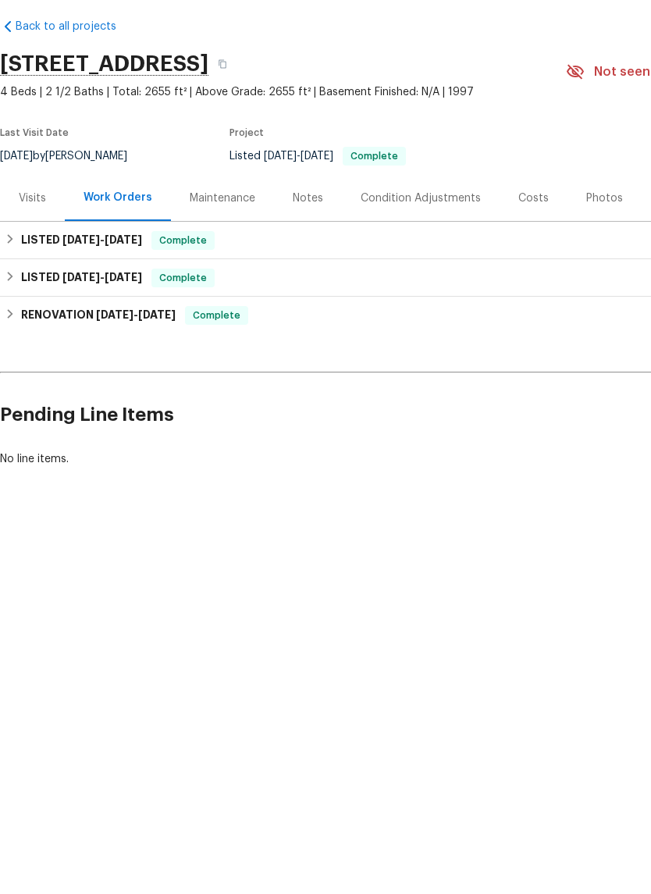
click at [609, 252] on div "Photos" at bounding box center [604, 260] width 37 height 16
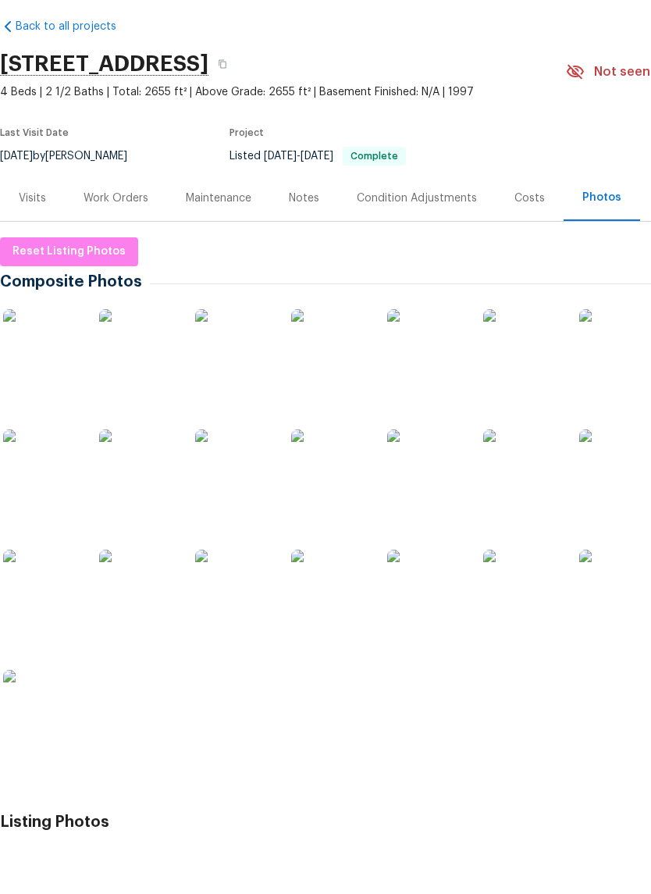
click at [118, 371] on img at bounding box center [138, 410] width 78 height 78
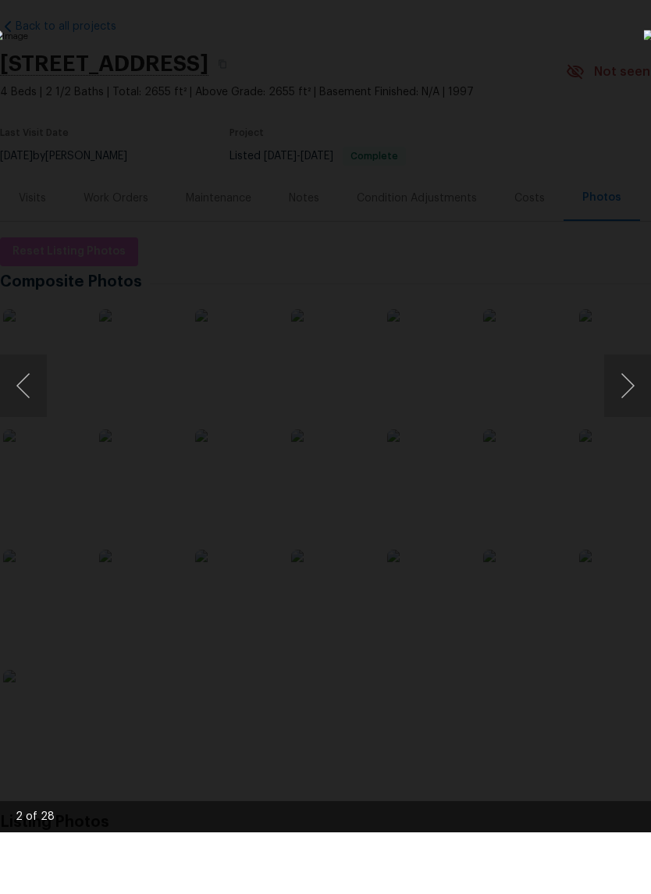
click at [28, 416] on button "Previous image" at bounding box center [23, 447] width 47 height 62
click at [619, 416] on button "Next image" at bounding box center [627, 447] width 47 height 62
click at [622, 416] on button "Next image" at bounding box center [627, 447] width 47 height 62
click at [629, 416] on button "Next image" at bounding box center [627, 447] width 47 height 62
click at [631, 416] on button "Next image" at bounding box center [627, 447] width 47 height 62
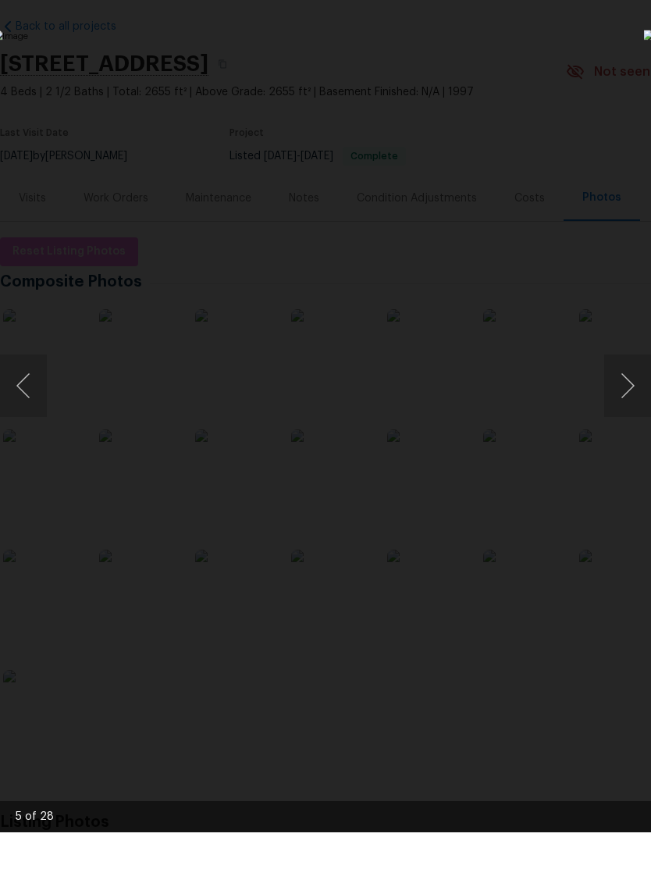
click at [629, 416] on button "Next image" at bounding box center [627, 447] width 47 height 62
click at [626, 416] on button "Next image" at bounding box center [627, 447] width 47 height 62
click at [628, 416] on button "Next image" at bounding box center [627, 447] width 47 height 62
click at [621, 416] on button "Next image" at bounding box center [627, 447] width 47 height 62
click at [634, 416] on button "Next image" at bounding box center [627, 447] width 47 height 62
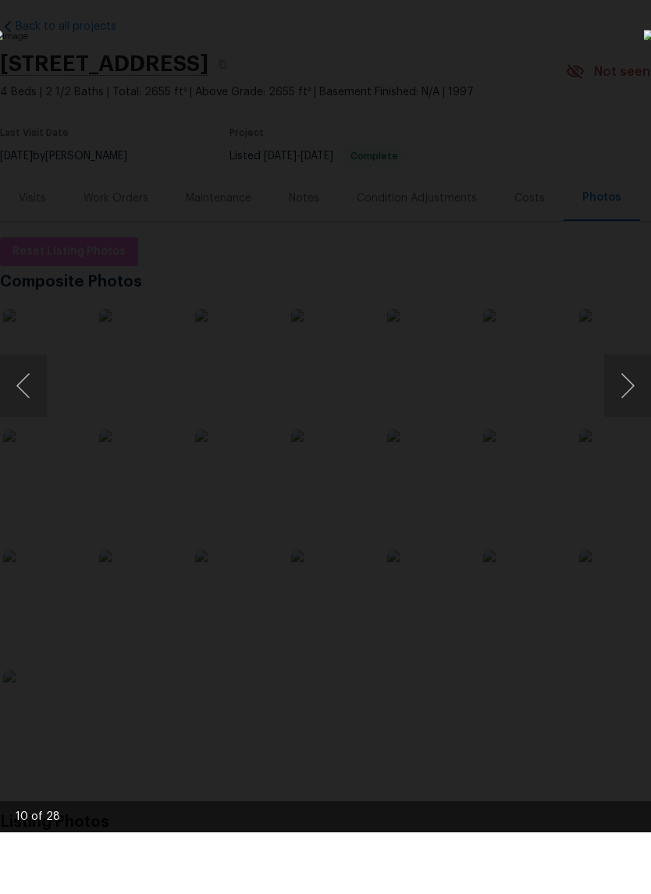
click at [511, 420] on img "Lightbox" at bounding box center [252, 446] width 518 height 710
click at [617, 416] on button "Next image" at bounding box center [627, 447] width 47 height 62
click at [511, 418] on img "Lightbox" at bounding box center [252, 446] width 518 height 710
click at [629, 416] on button "Next image" at bounding box center [627, 447] width 47 height 62
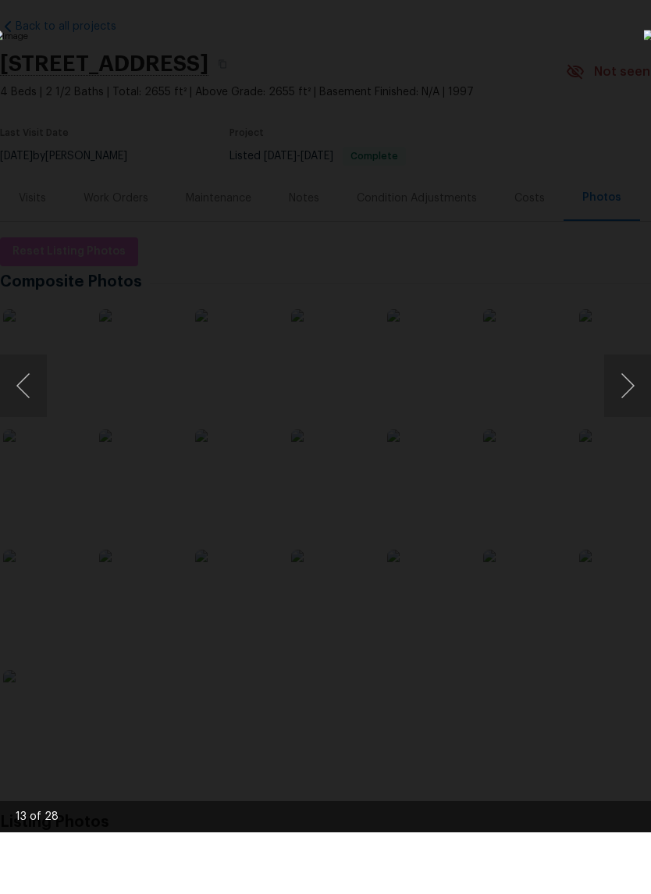
click at [511, 418] on img "Lightbox" at bounding box center [252, 446] width 518 height 710
click at [619, 416] on button "Next image" at bounding box center [627, 447] width 47 height 62
click at [627, 416] on button "Next image" at bounding box center [627, 447] width 47 height 62
click at [624, 416] on button "Next image" at bounding box center [627, 447] width 47 height 62
click at [626, 416] on button "Next image" at bounding box center [627, 447] width 47 height 62
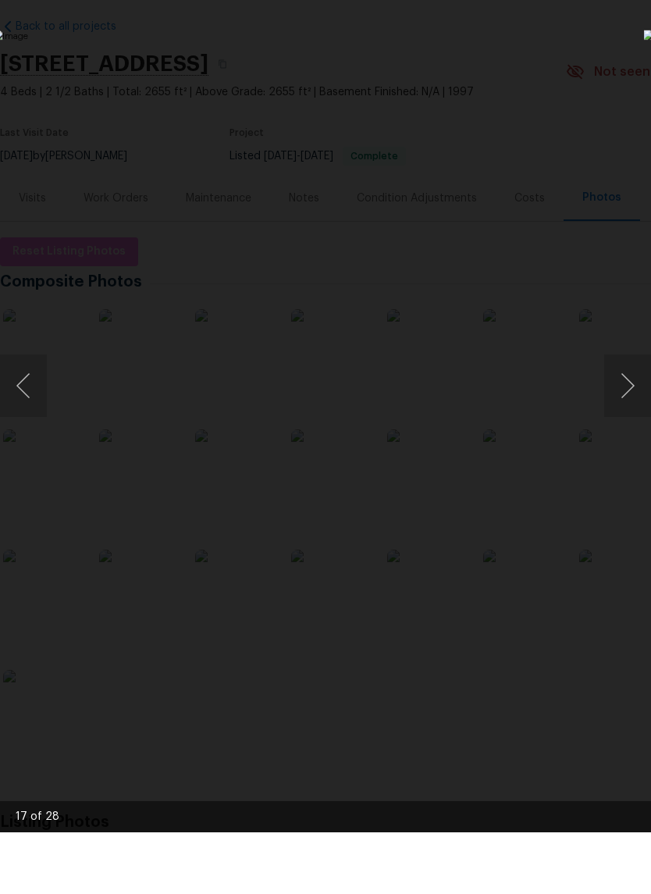
click at [632, 416] on button "Next image" at bounding box center [627, 447] width 47 height 62
click at [621, 416] on button "Next image" at bounding box center [627, 447] width 47 height 62
click at [625, 416] on button "Next image" at bounding box center [627, 447] width 47 height 62
click at [632, 416] on button "Next image" at bounding box center [627, 447] width 47 height 62
click at [627, 416] on button "Next image" at bounding box center [627, 447] width 47 height 62
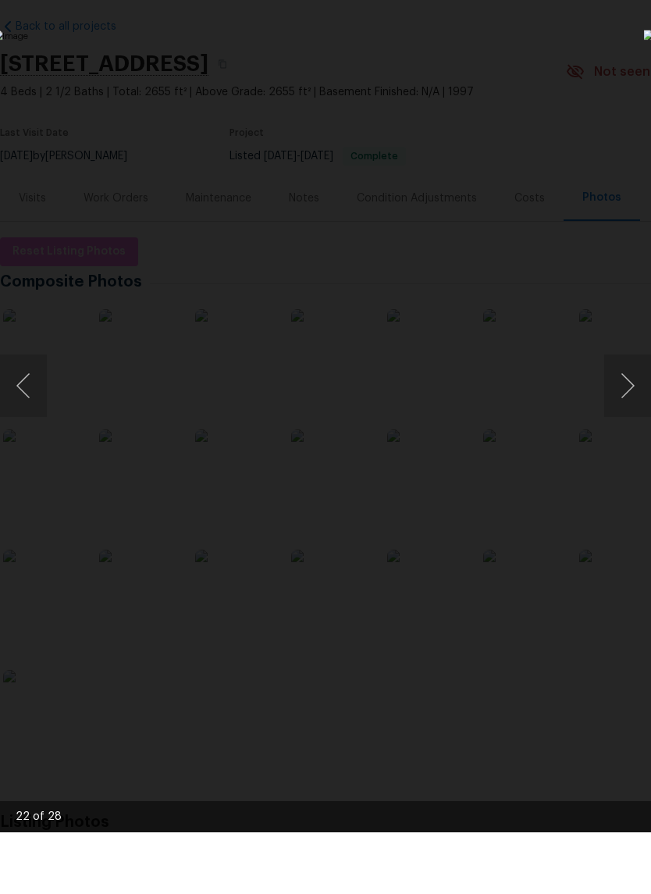
click at [626, 416] on button "Next image" at bounding box center [627, 447] width 47 height 62
click at [628, 416] on button "Next image" at bounding box center [627, 447] width 47 height 62
click at [625, 416] on button "Next image" at bounding box center [627, 447] width 47 height 62
click at [630, 416] on button "Next image" at bounding box center [627, 447] width 47 height 62
click at [628, 416] on button "Next image" at bounding box center [627, 447] width 47 height 62
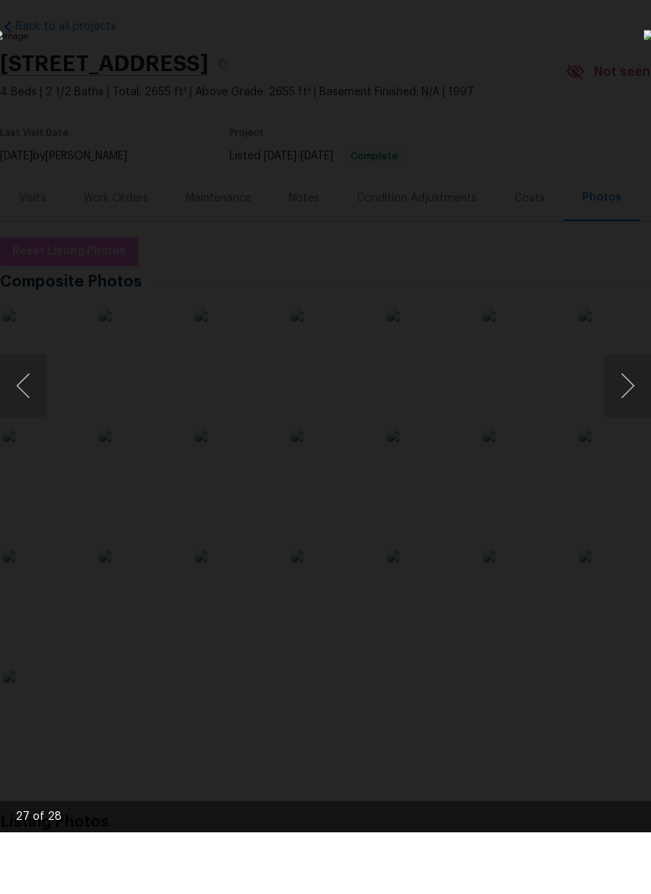
click at [625, 416] on button "Next image" at bounding box center [627, 447] width 47 height 62
click at [626, 416] on button "Next image" at bounding box center [627, 447] width 47 height 62
click at [628, 416] on button "Next image" at bounding box center [627, 447] width 47 height 62
click at [626, 416] on button "Next image" at bounding box center [627, 447] width 47 height 62
click at [554, 103] on div "Lightbox" at bounding box center [325, 447] width 651 height 894
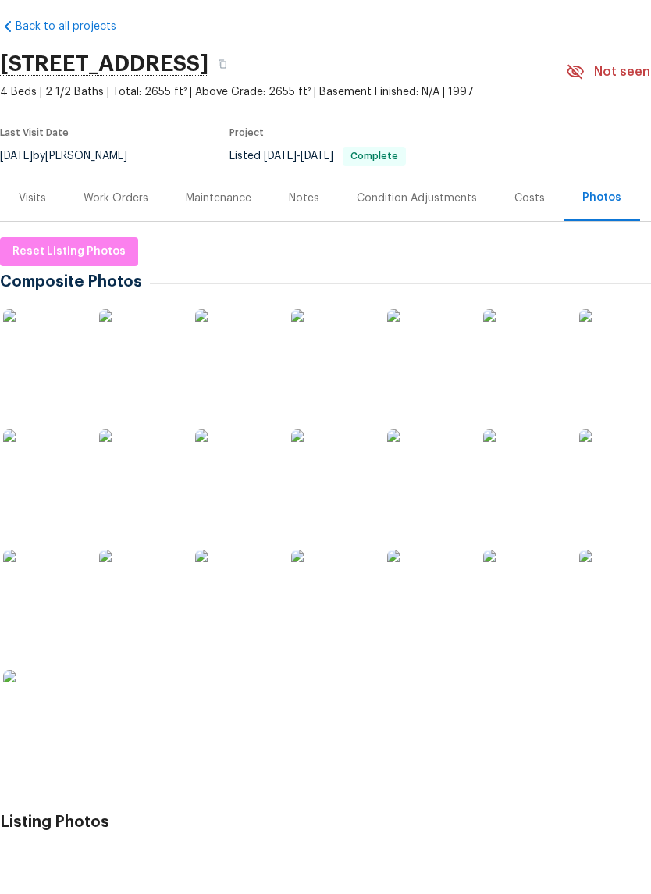
click at [566, 146] on span "4 Beds | 2 1/2 Baths | Total: 2655 ft² | Above Grade: 2655 ft² | Basement Finis…" at bounding box center [283, 154] width 566 height 16
click at [303, 252] on div "Notes" at bounding box center [304, 260] width 30 height 16
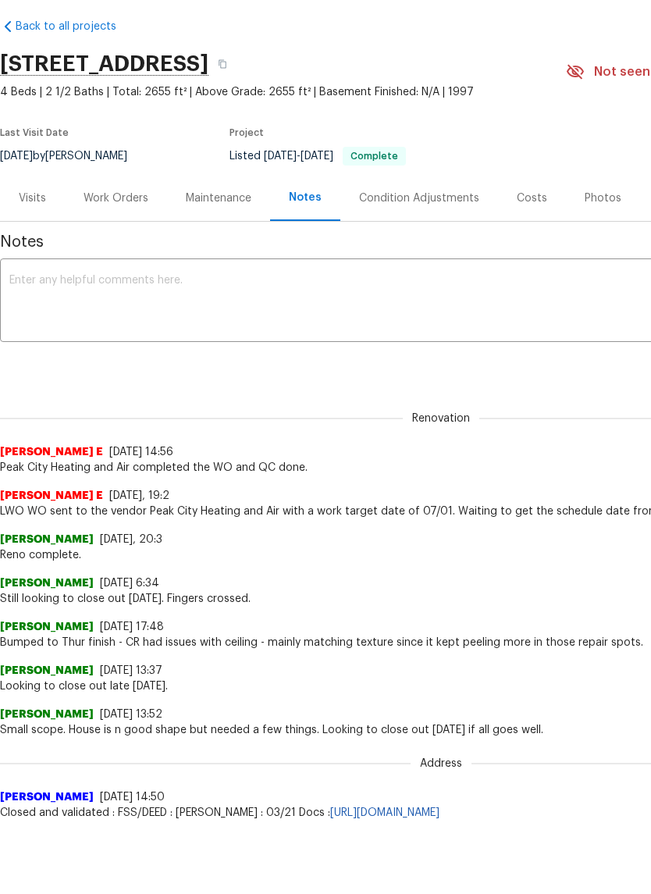
click at [109, 252] on div "Work Orders" at bounding box center [116, 260] width 65 height 16
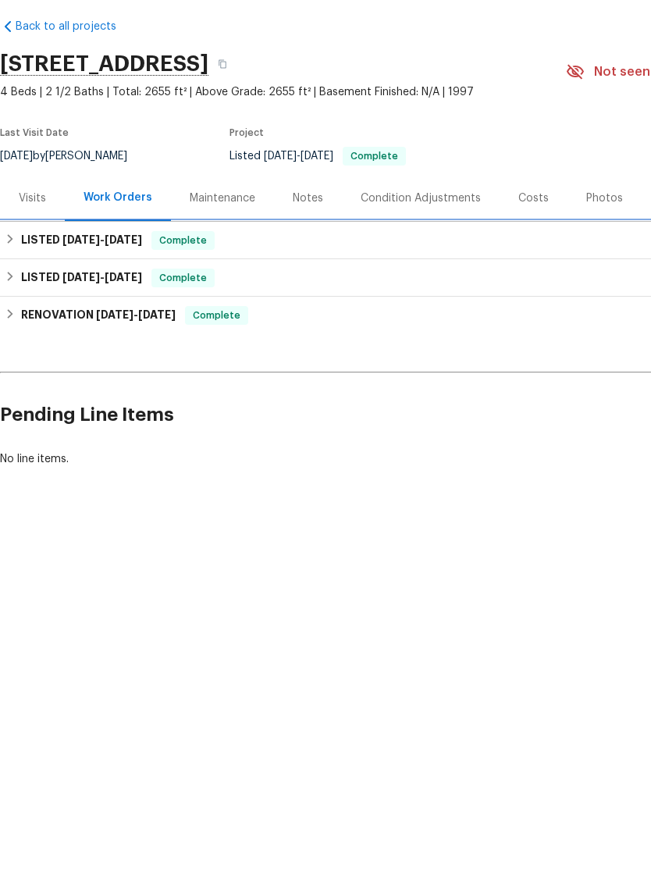
click at [36, 283] on div "LISTED [DATE] - [DATE] Complete" at bounding box center [441, 301] width 882 height 37
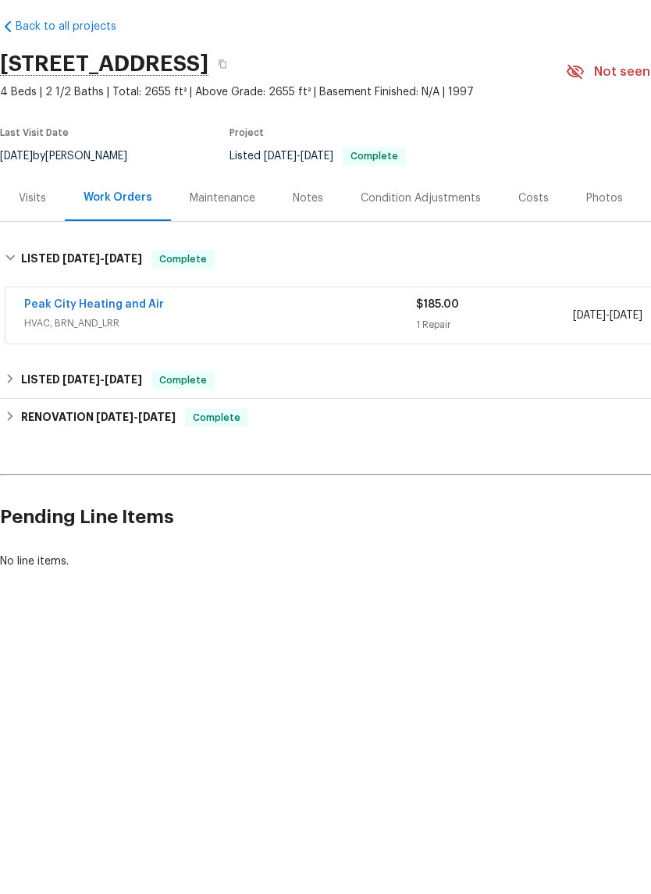
click at [41, 361] on link "Peak City Heating and Air" at bounding box center [94, 366] width 140 height 11
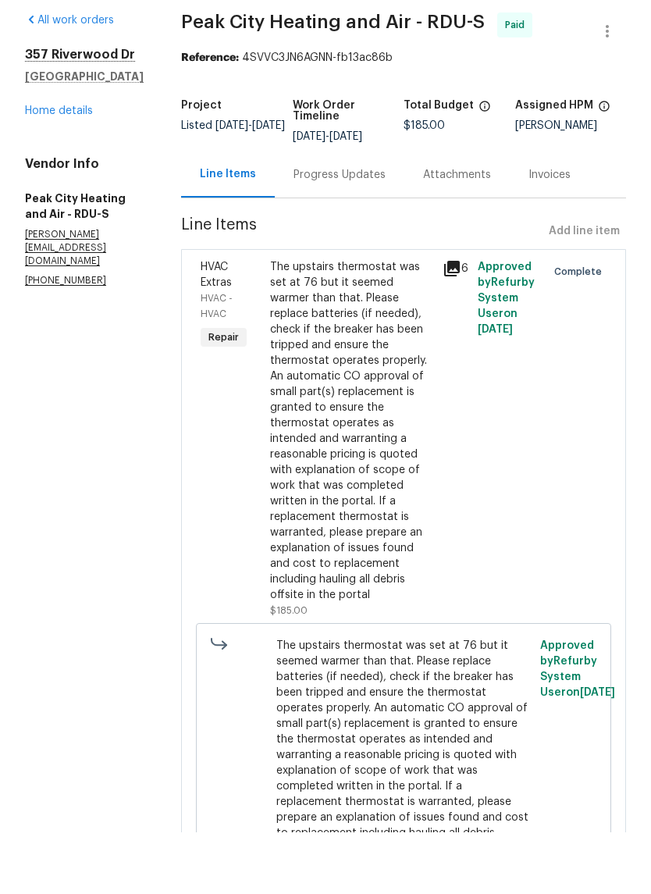
click at [303, 229] on div "Progress Updates" at bounding box center [340, 237] width 92 height 16
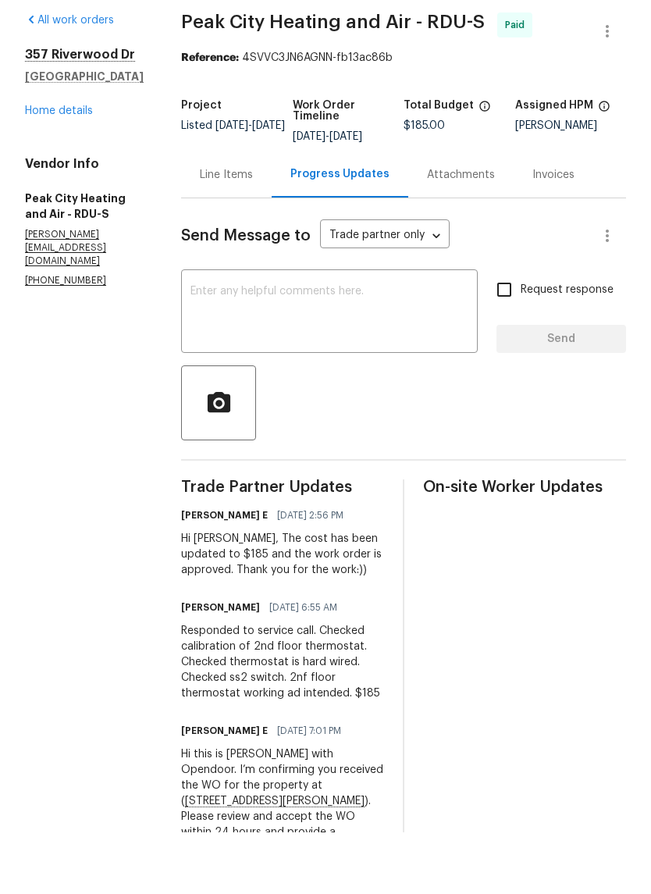
click at [62, 167] on link "Home details" at bounding box center [59, 172] width 68 height 11
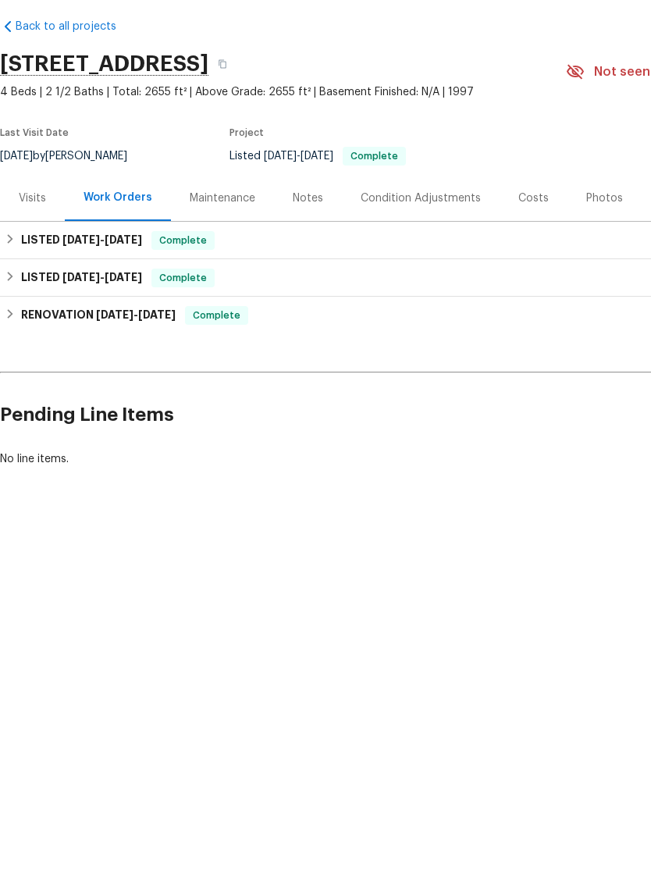
click at [26, 252] on div "Visits" at bounding box center [32, 260] width 27 height 16
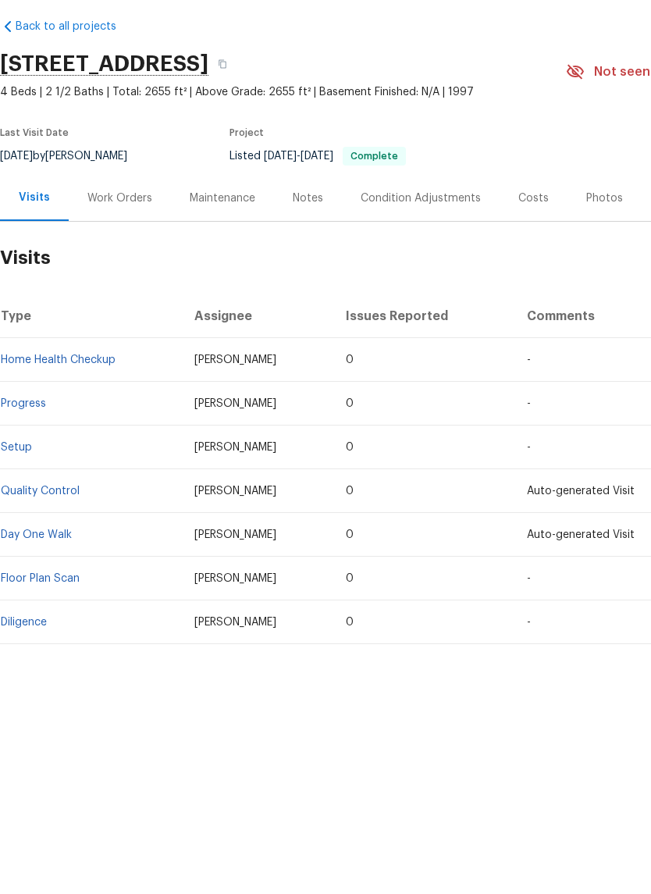
click at [59, 416] on link "Home Health Checkup" at bounding box center [58, 421] width 115 height 11
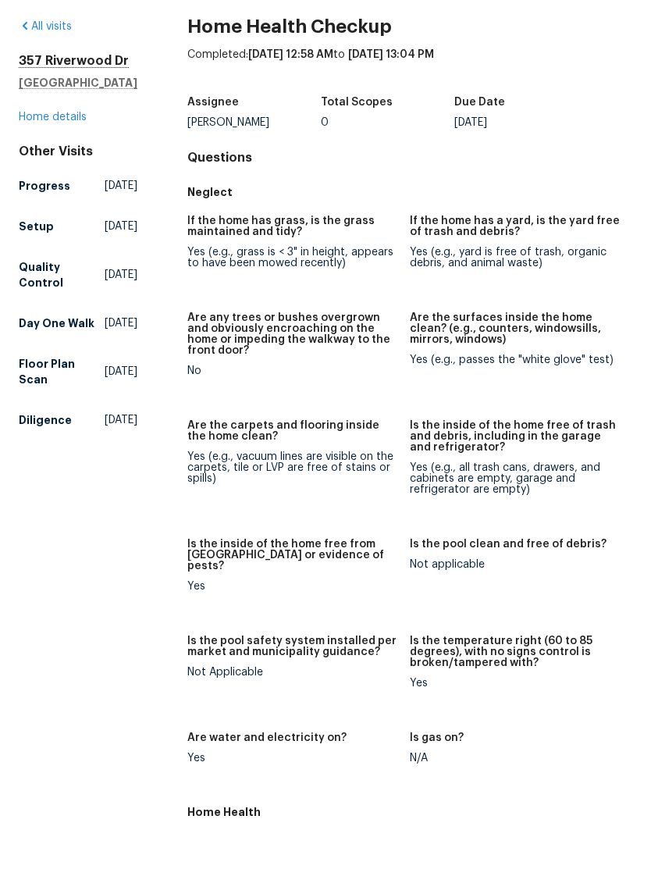
click at [51, 173] on link "Home details" at bounding box center [53, 178] width 68 height 11
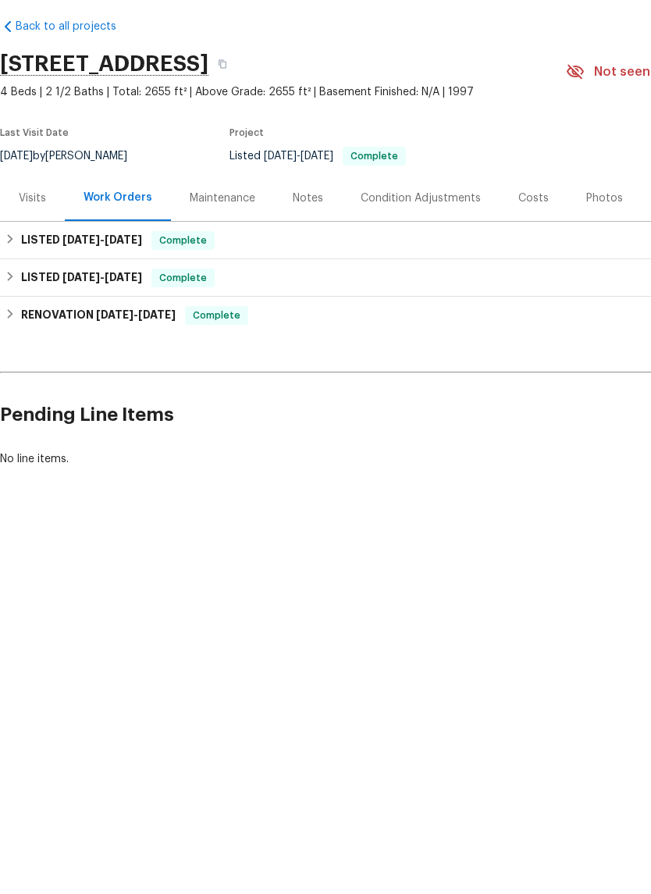
click at [36, 252] on div "Visits" at bounding box center [32, 260] width 27 height 16
